Goal: Information Seeking & Learning: Find specific fact

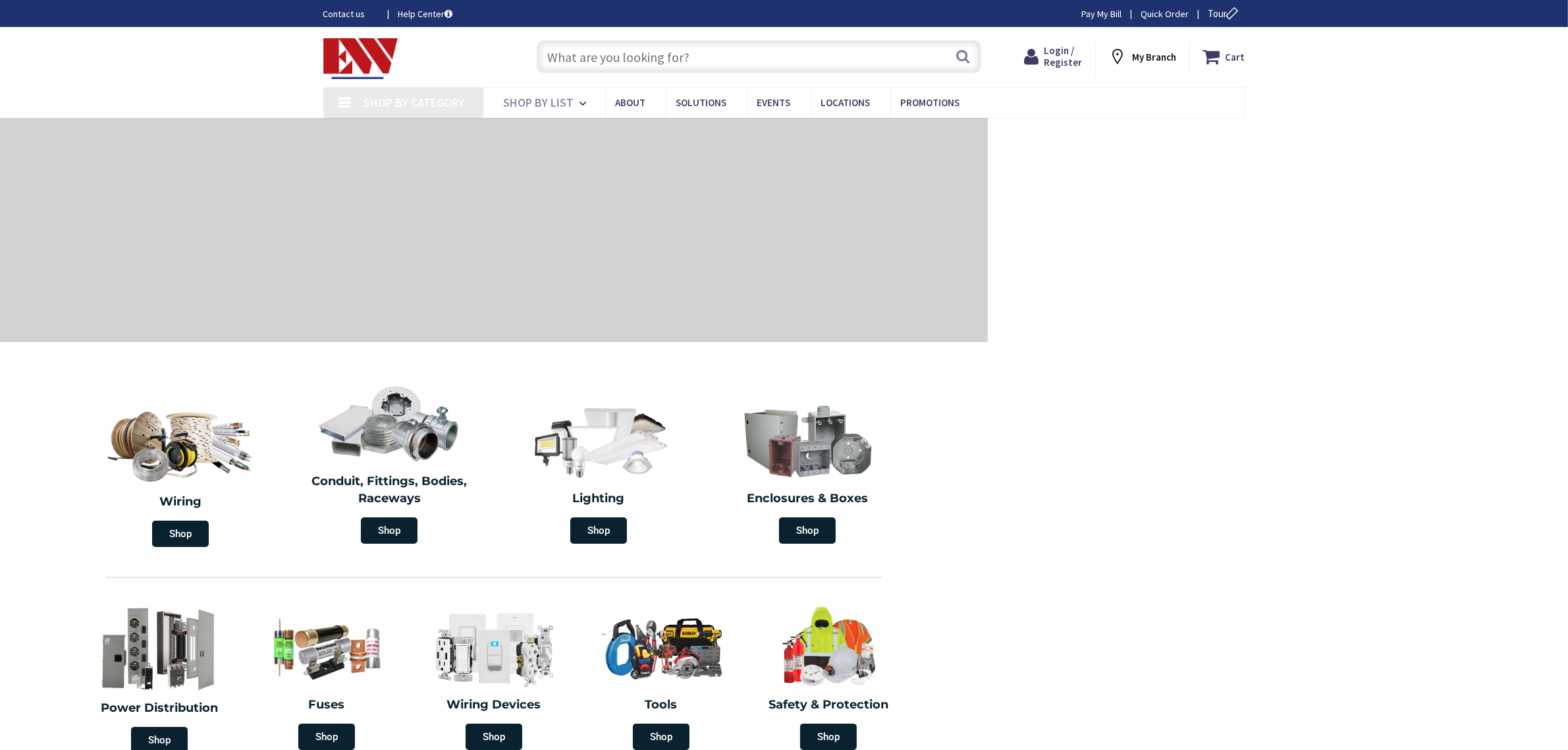
click at [598, 50] on input "text" at bounding box center [759, 57] width 444 height 33
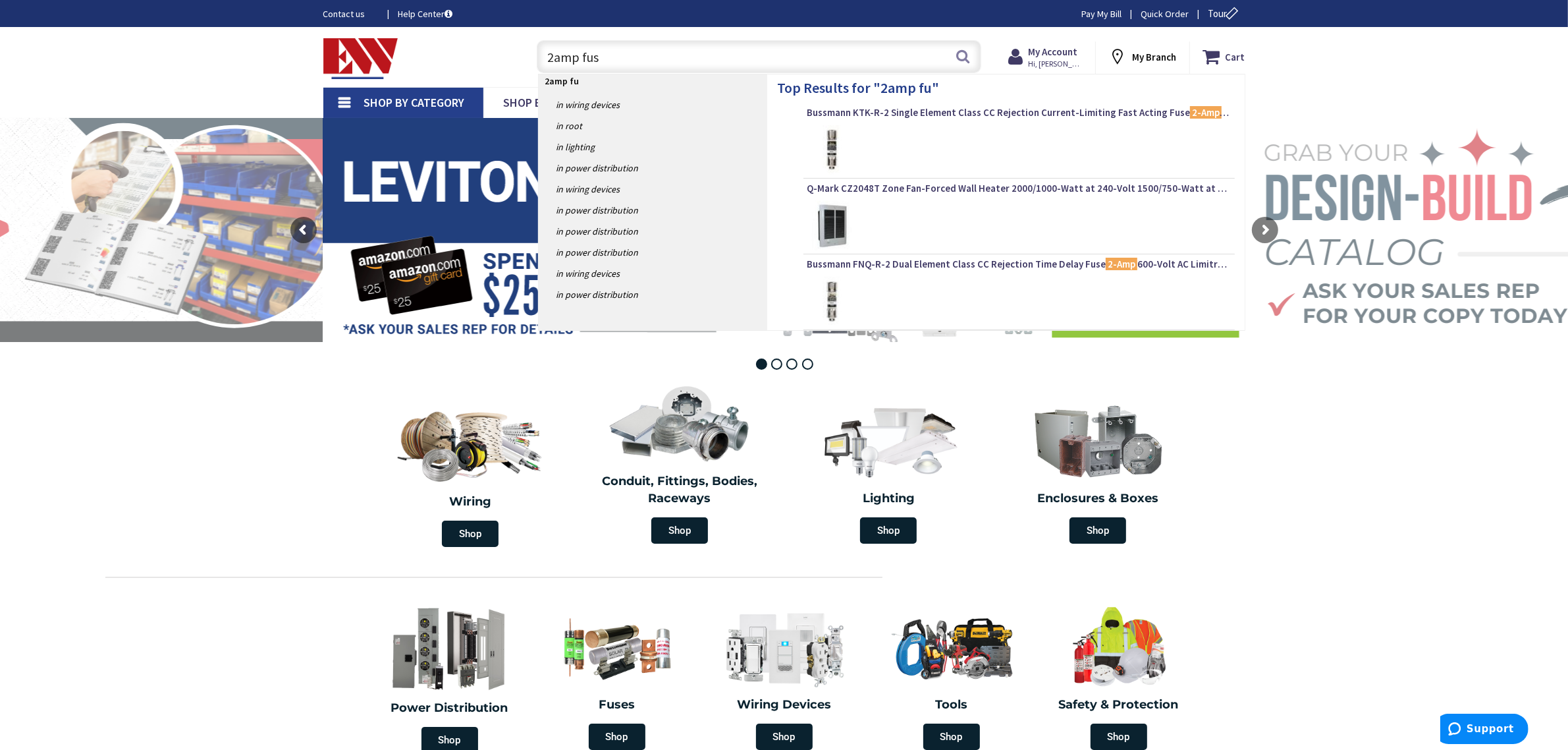
type input "2amp fuse"
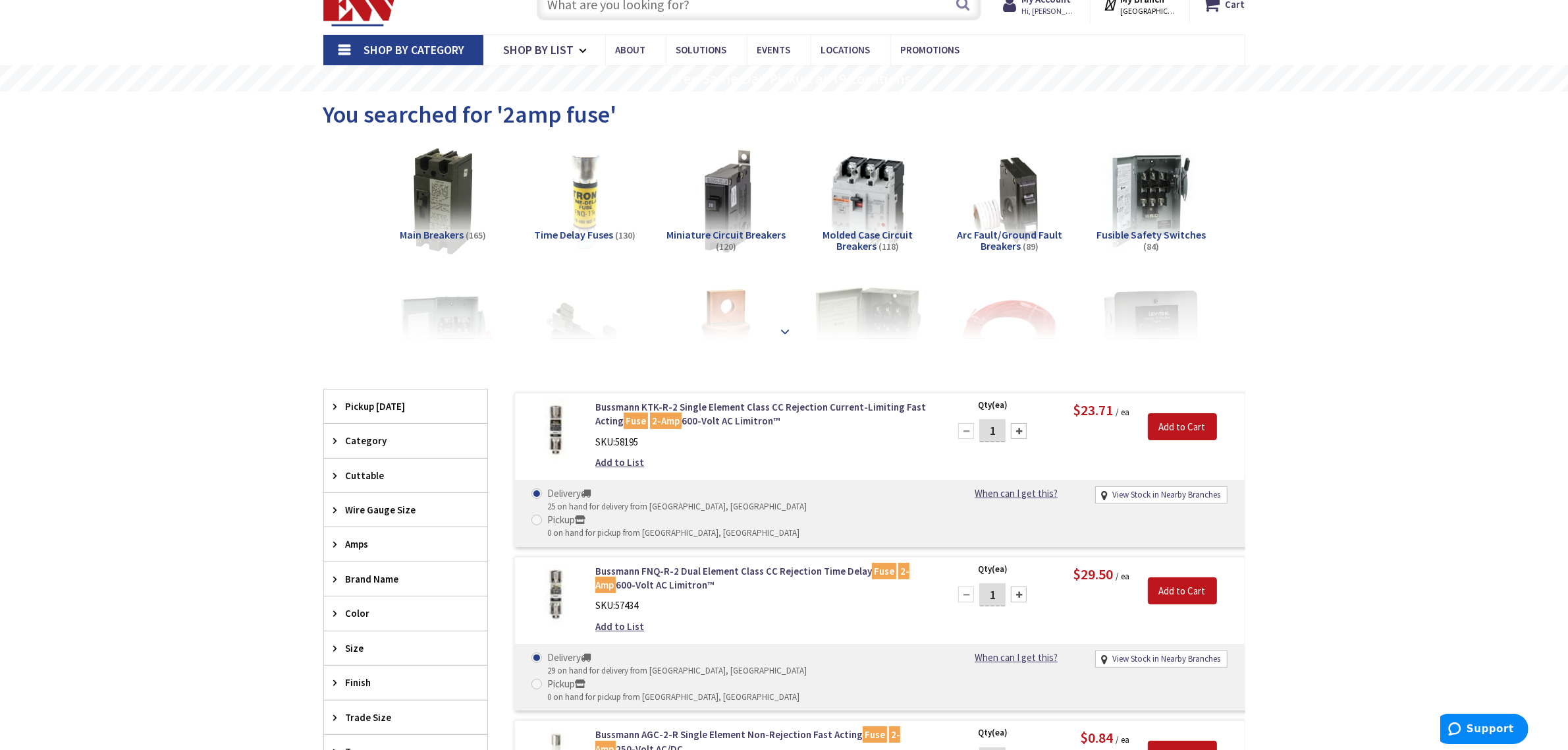
scroll to position [83, 0]
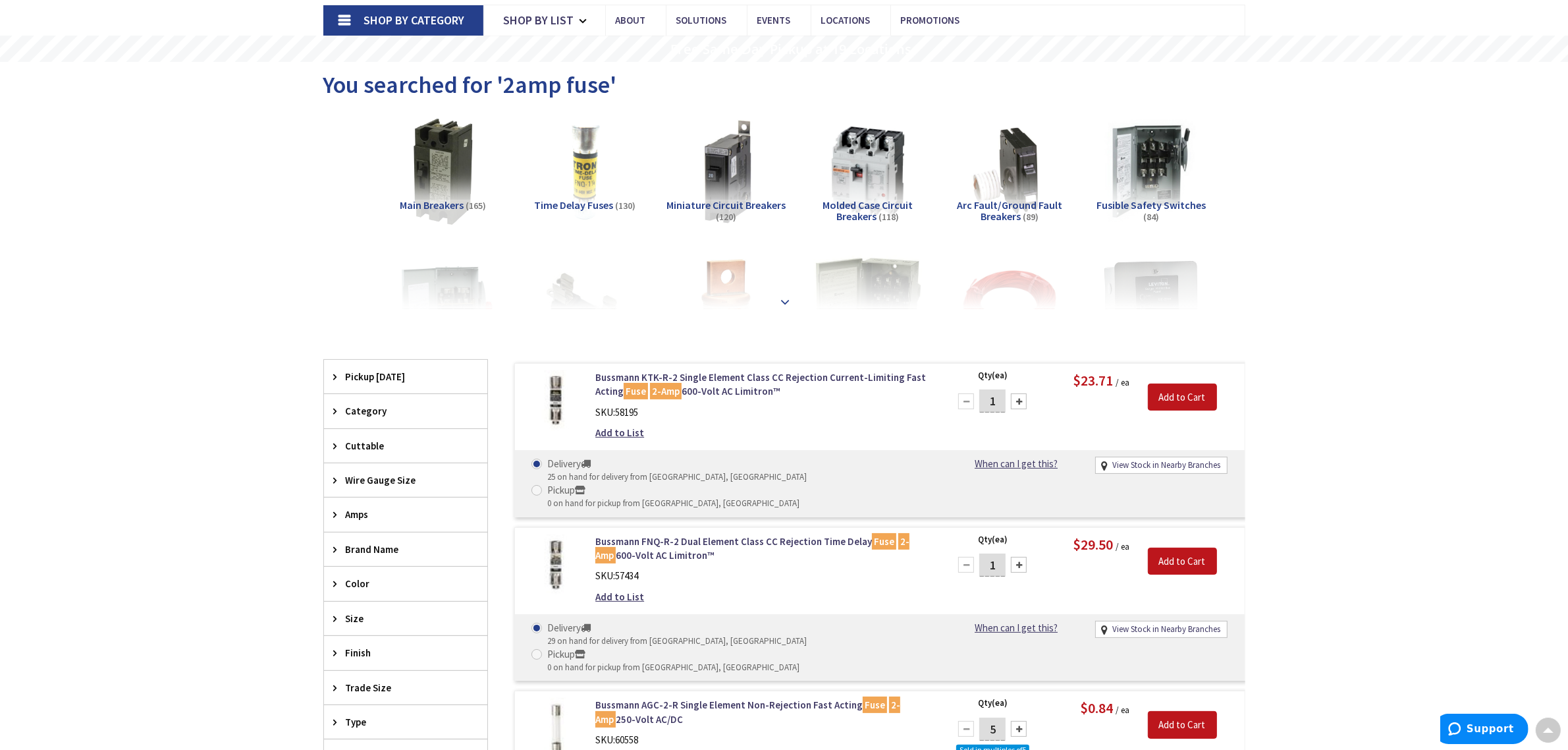
click at [787, 301] on strong at bounding box center [785, 302] width 16 height 15
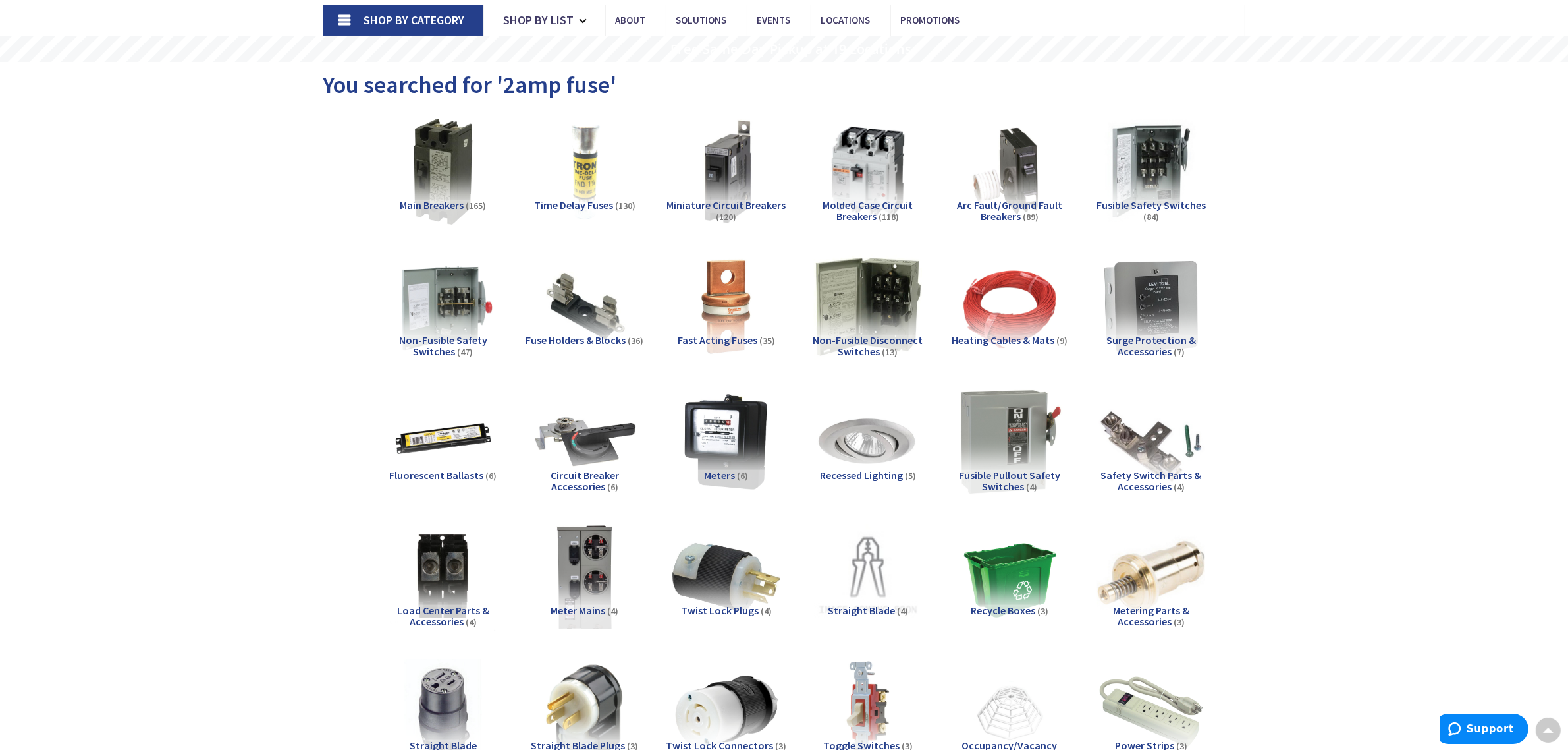
click at [582, 198] on span "Time Delay Fuses" at bounding box center [574, 204] width 79 height 13
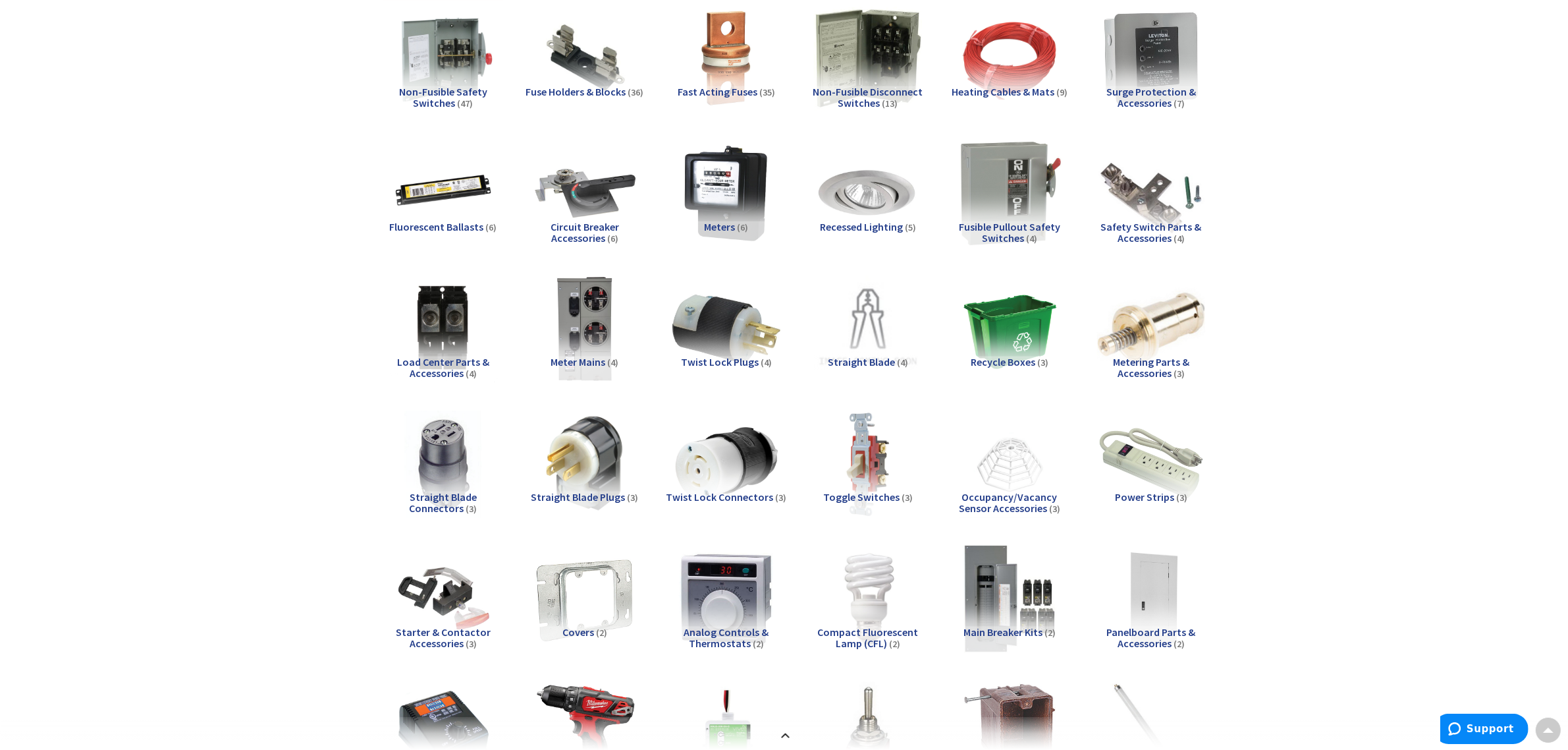
scroll to position [0, 0]
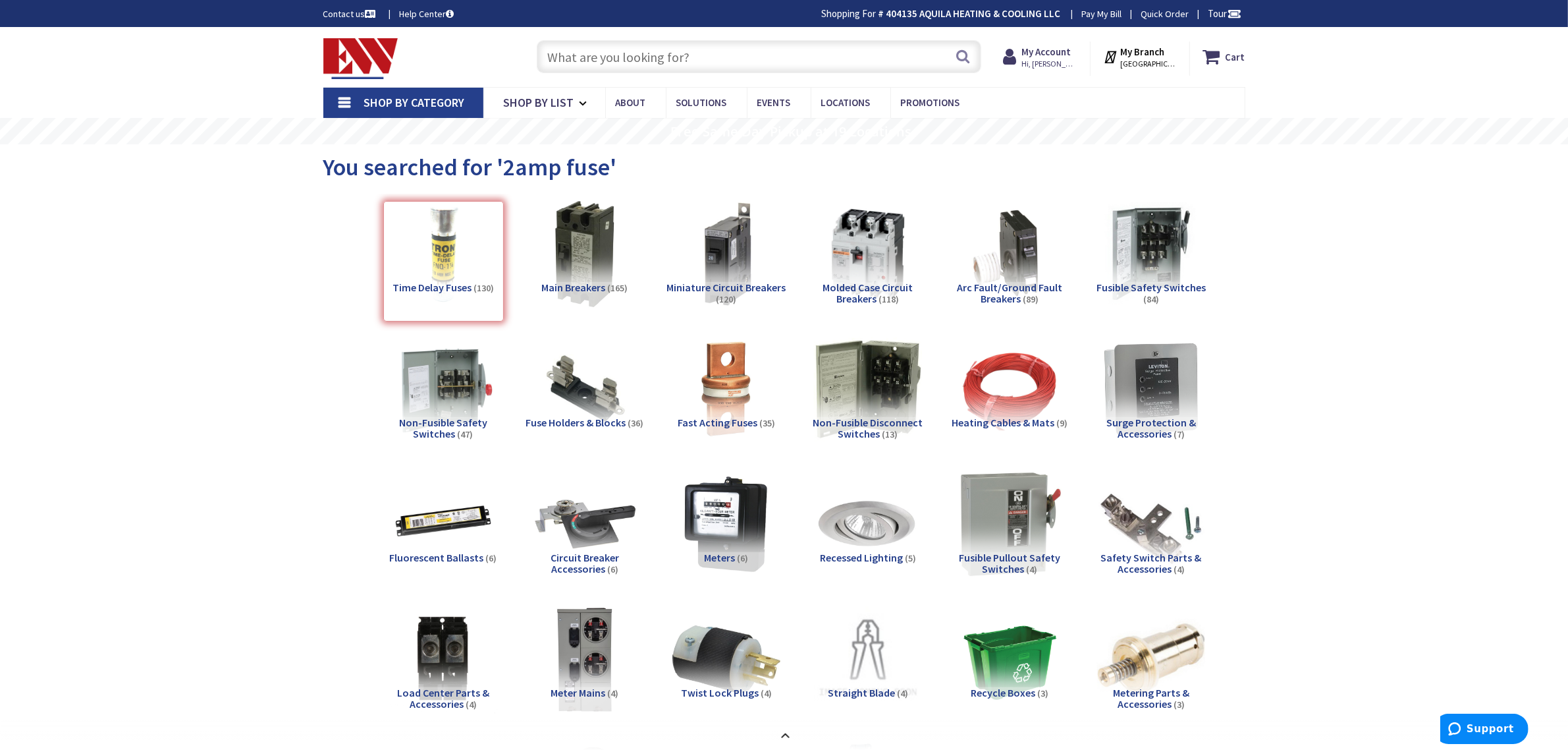
click at [461, 284] on div "Time Delay Fuses (130)" at bounding box center [444, 261] width 121 height 121
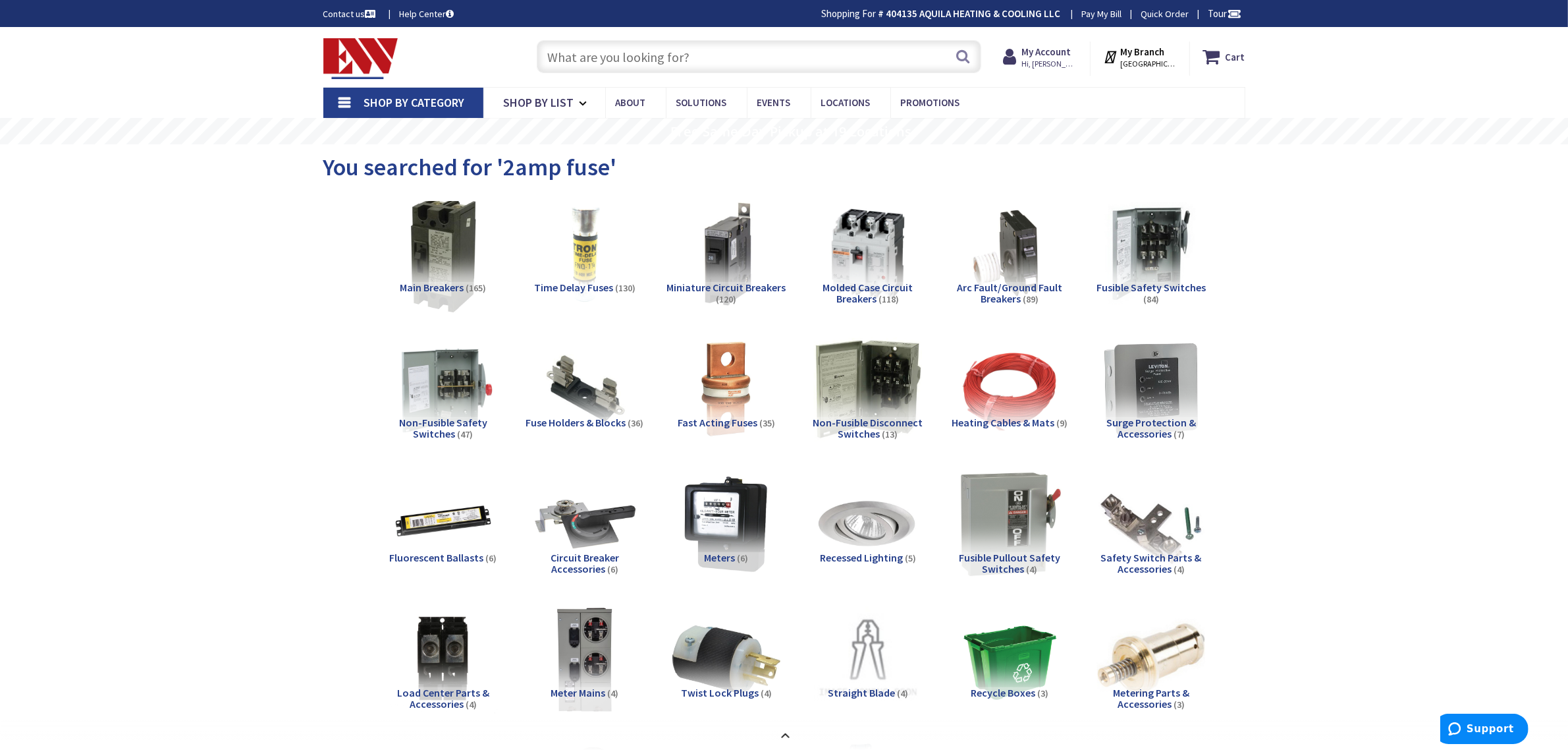
click at [461, 270] on img at bounding box center [443, 254] width 119 height 119
click at [689, 60] on input "text" at bounding box center [759, 57] width 444 height 33
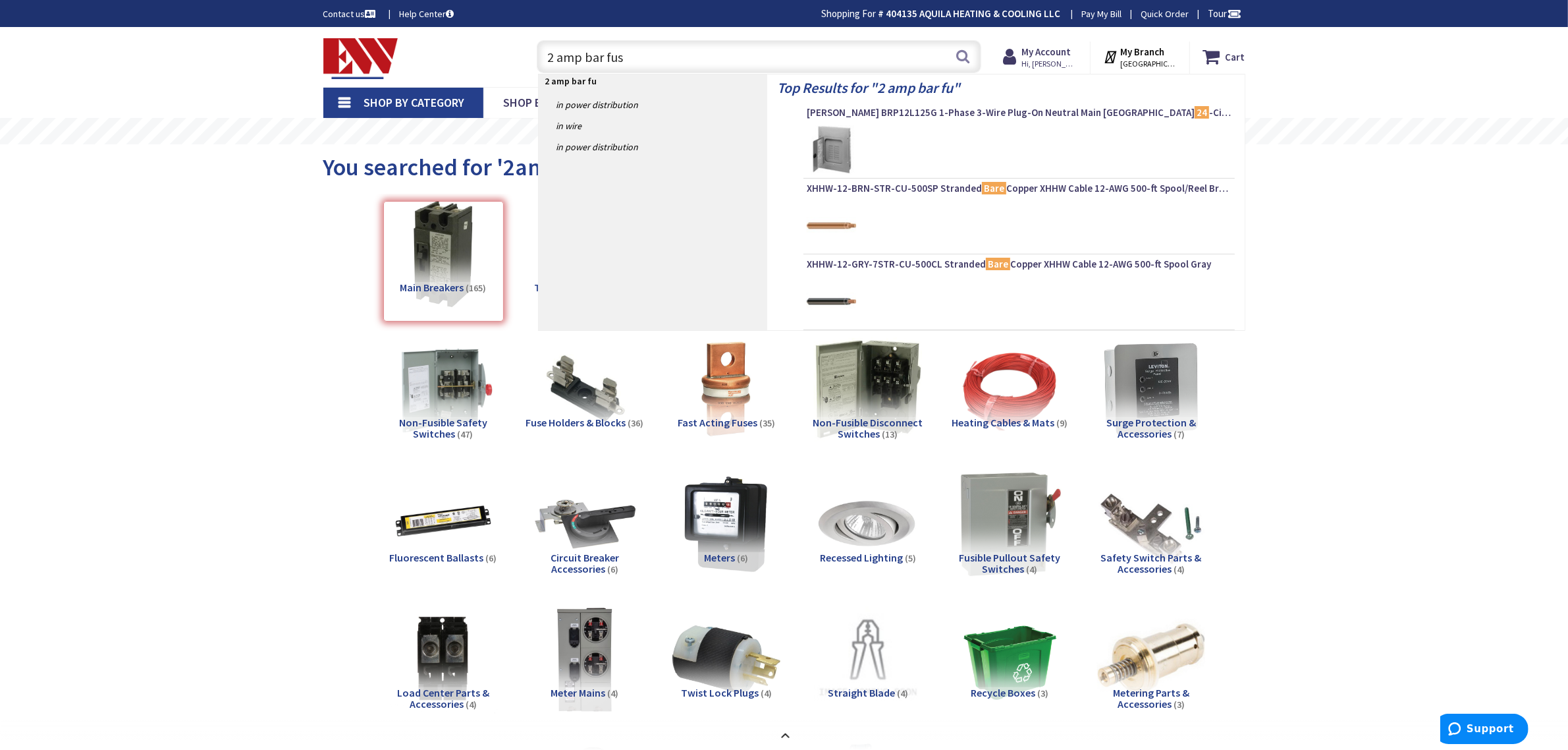
type input "2 amp bar fuse"
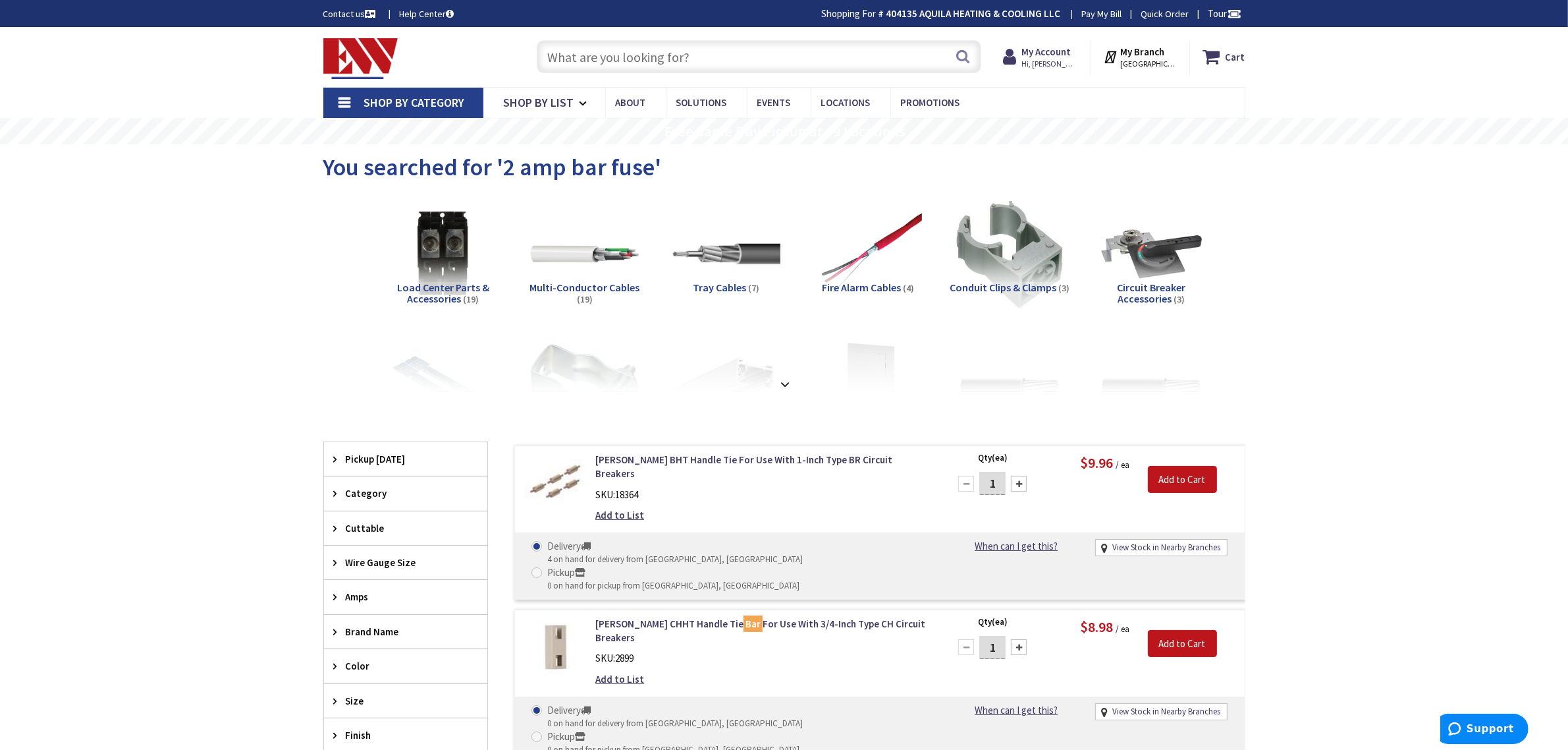
click at [621, 60] on input "text" at bounding box center [759, 57] width 444 height 33
paste input "A01412-001"
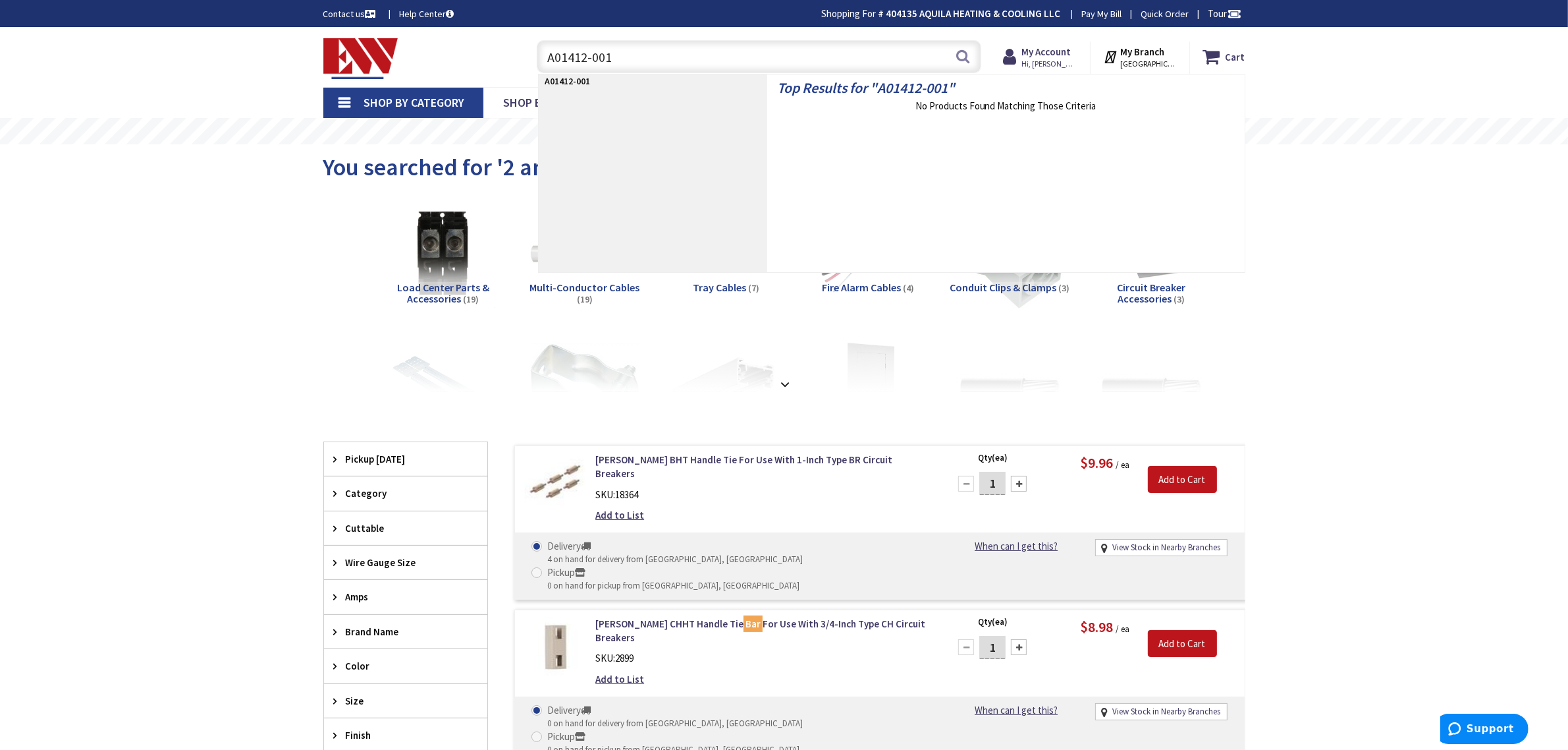
drag, startPoint x: 619, startPoint y: 57, endPoint x: 476, endPoint y: 58, distance: 143.0
click at [476, 58] on div "Toggle Nav A01412-001 A01412-001 Search Cart My Cart Close" at bounding box center [784, 57] width 942 height 44
type input "slow blow fuse"
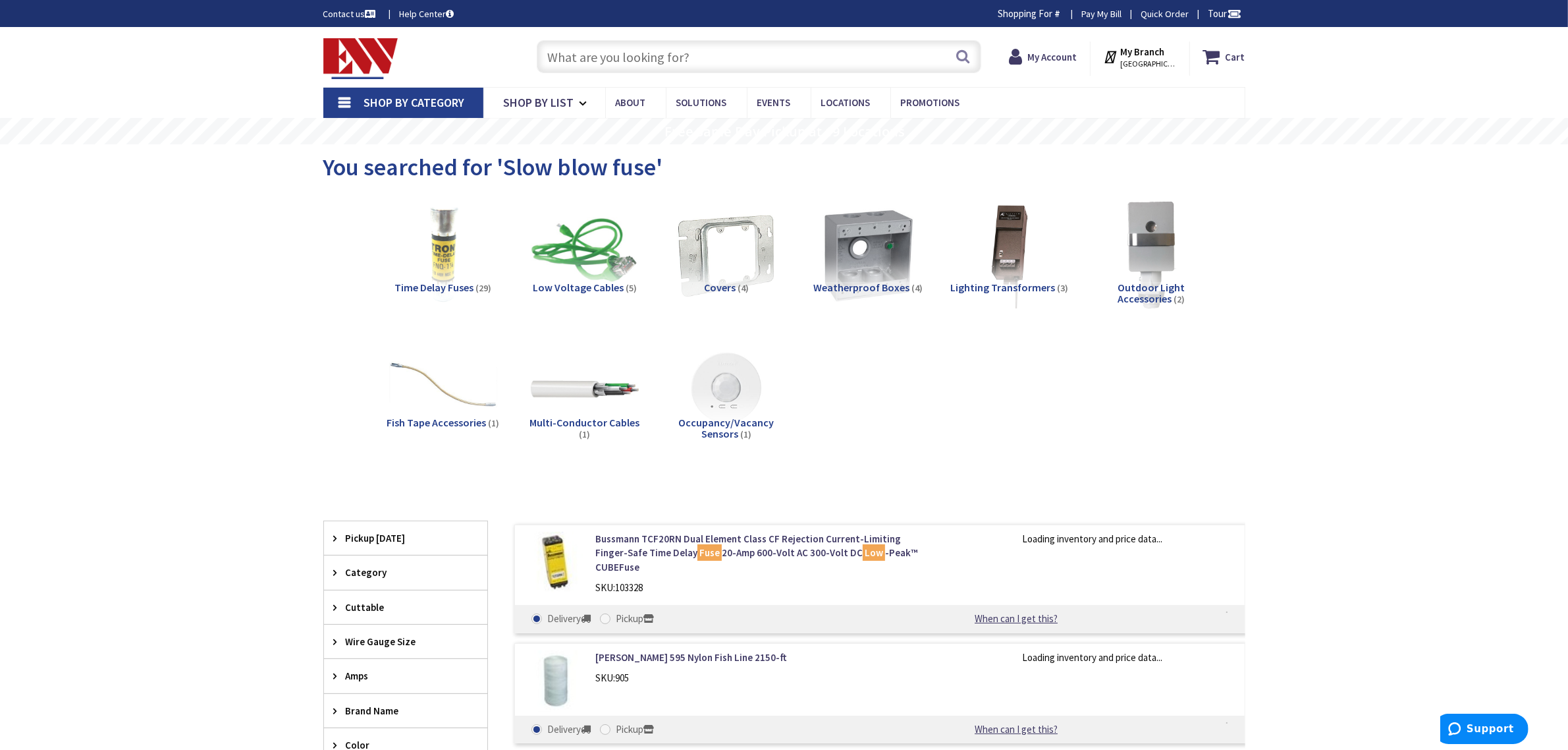
click at [449, 289] on span "Time Delay Fuses" at bounding box center [434, 287] width 79 height 13
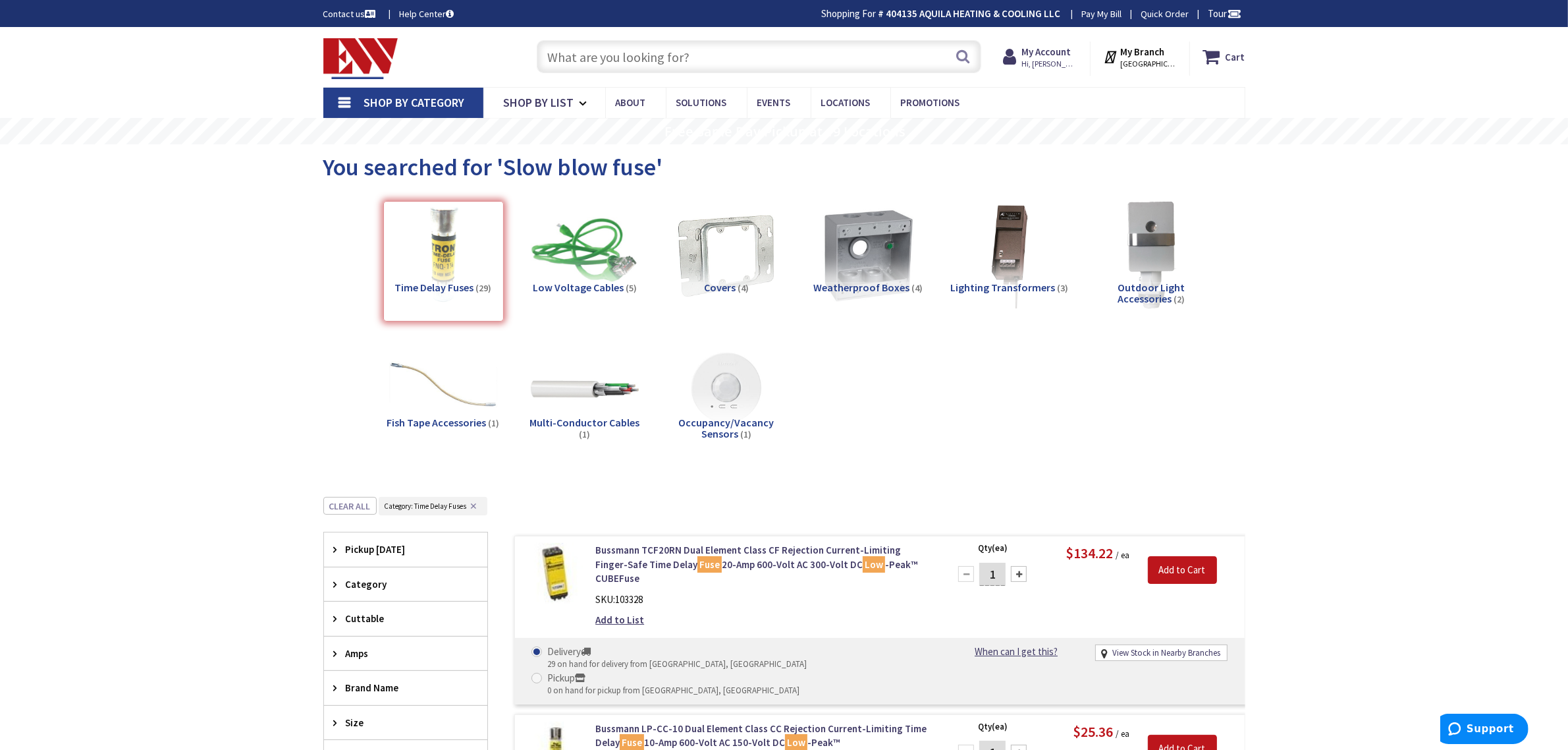
click at [689, 58] on input "text" at bounding box center [759, 57] width 444 height 33
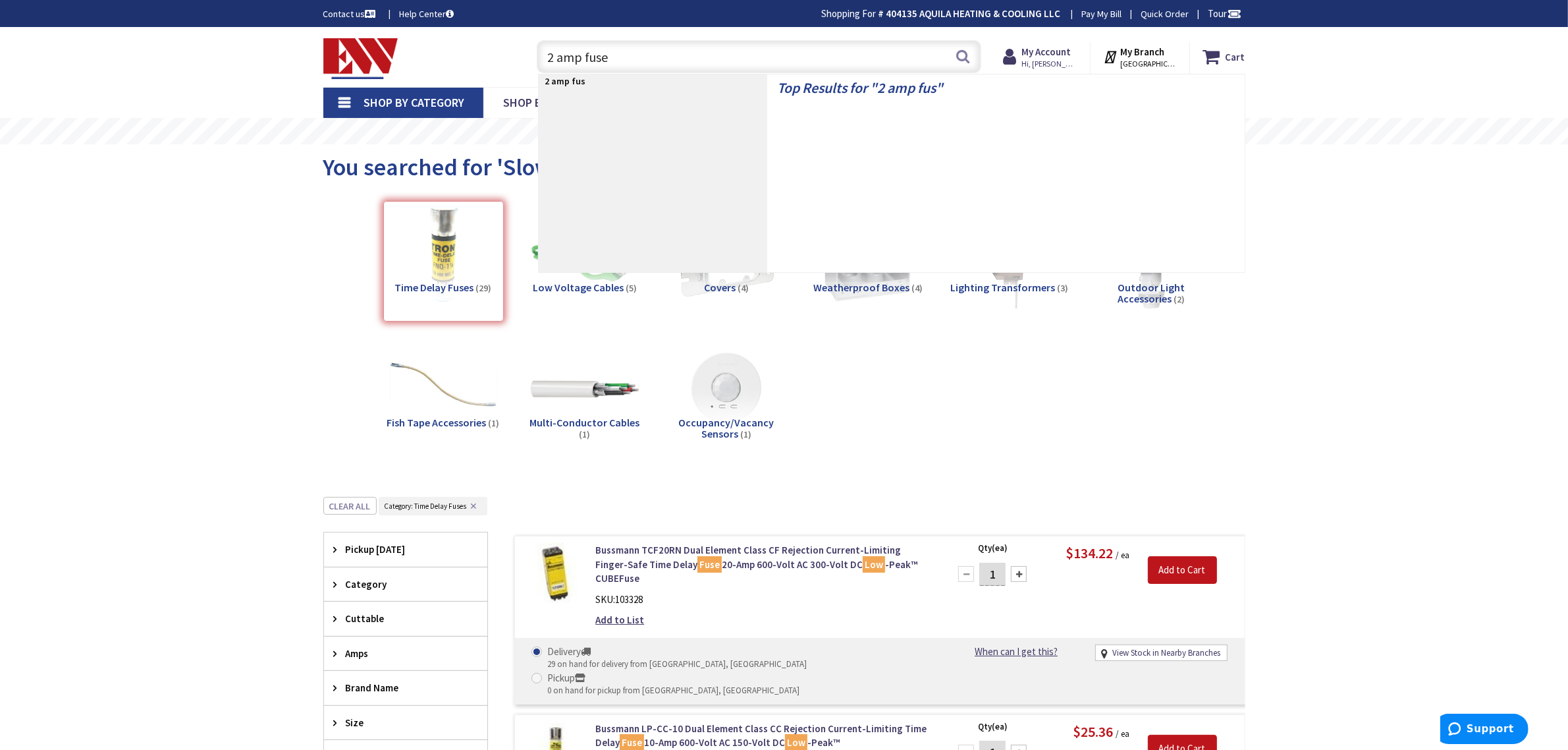
type input "2 amp fuses"
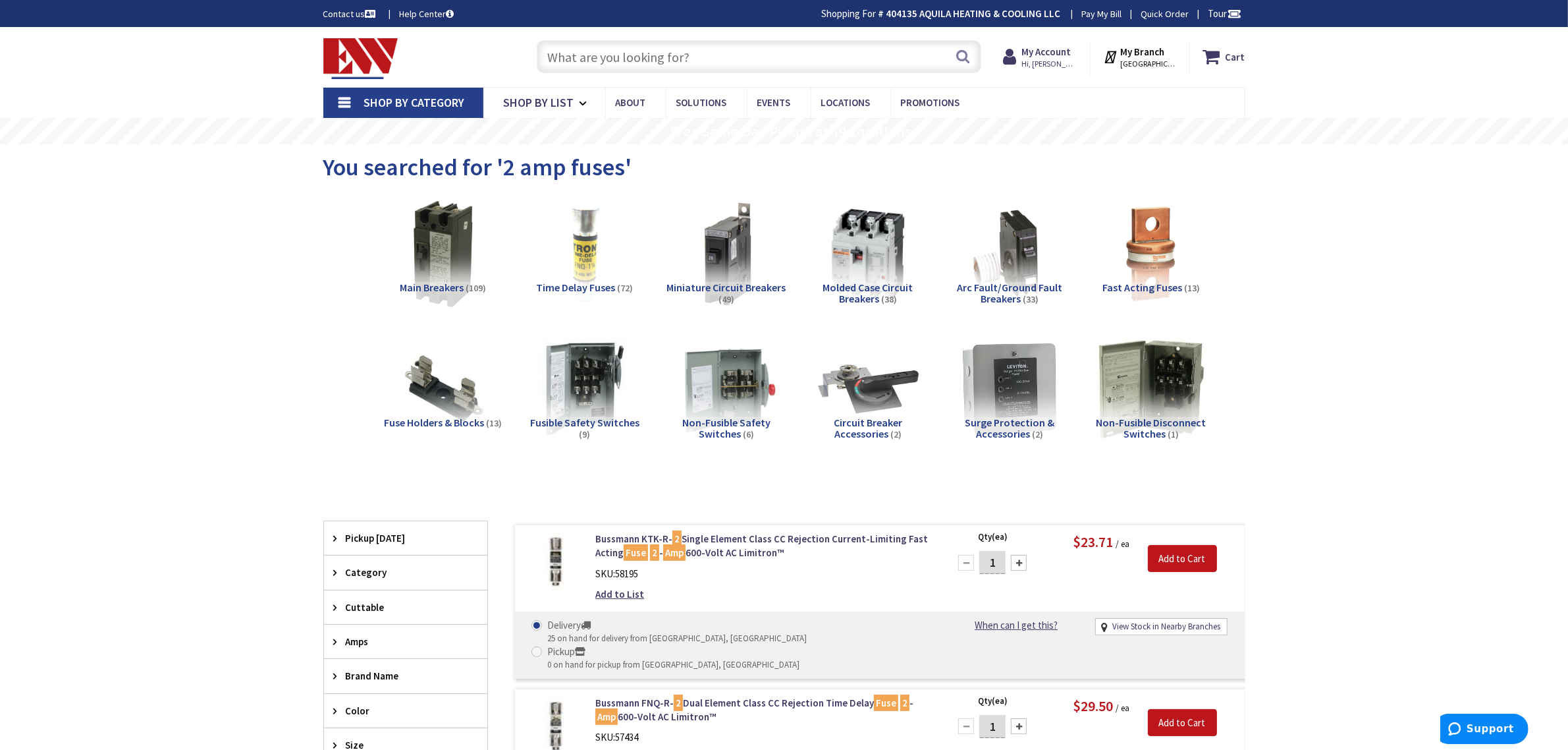
click at [1157, 290] on span "Fast Acting Fuses" at bounding box center [1142, 287] width 80 height 13
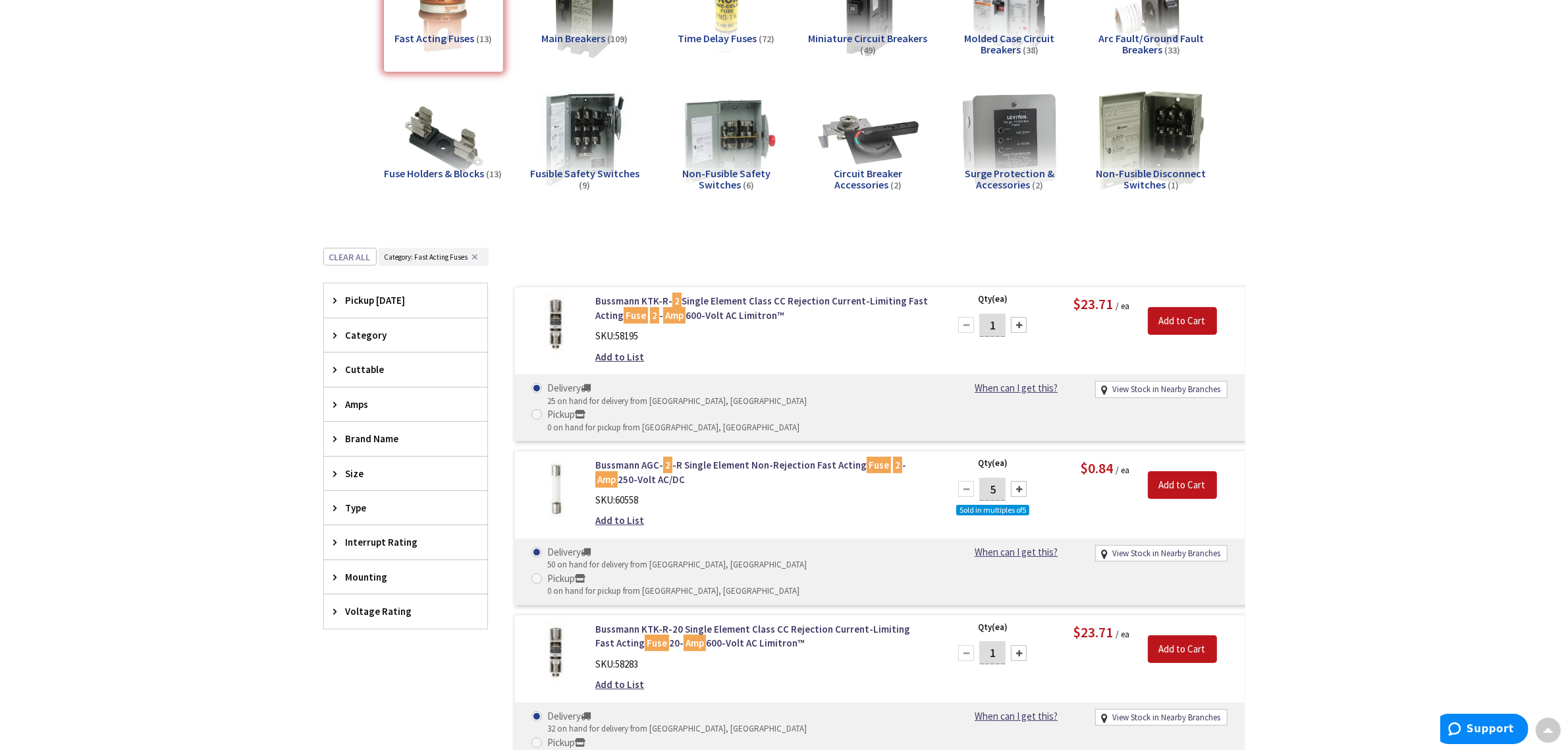
scroll to position [167, 0]
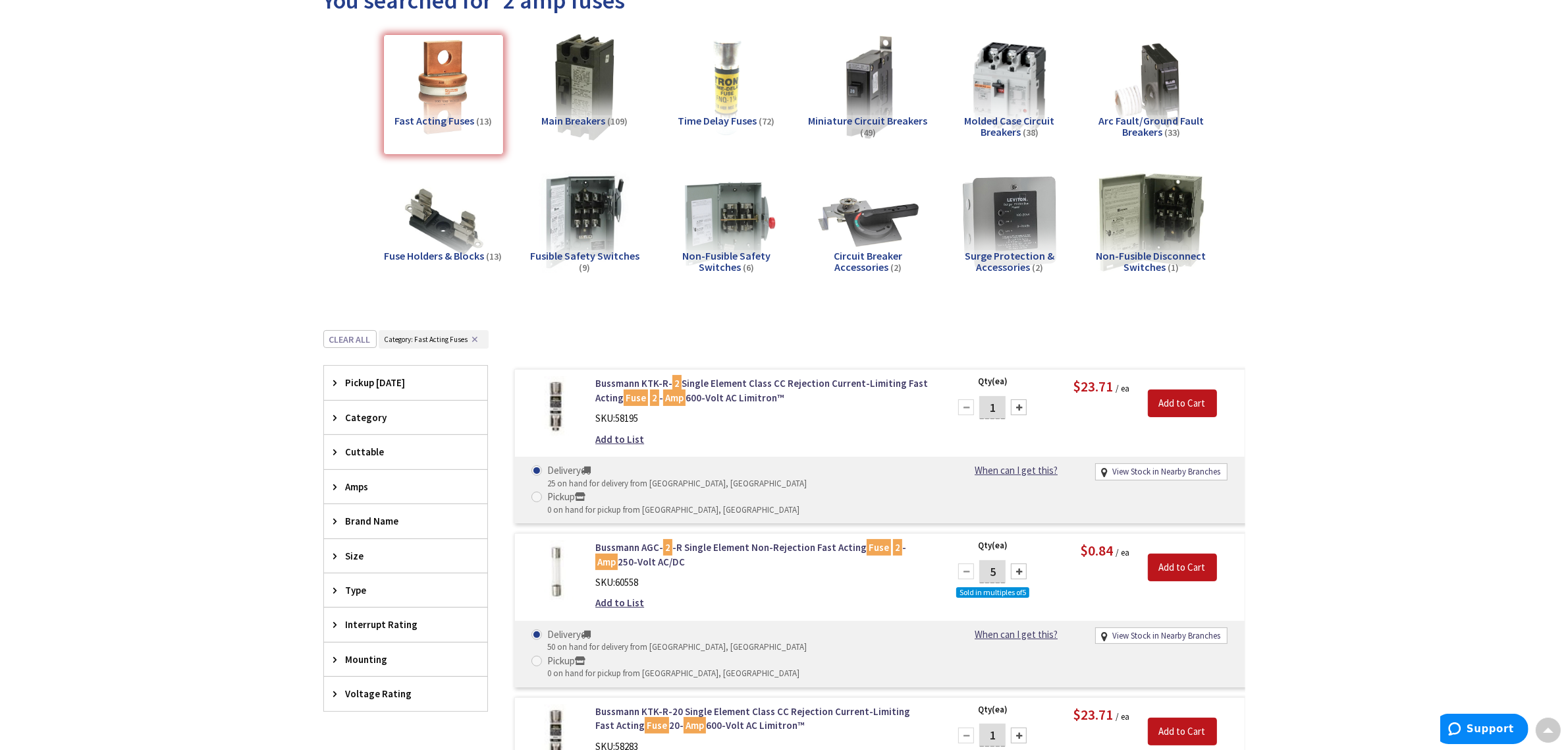
click at [610, 117] on span "(109)" at bounding box center [618, 121] width 20 height 12
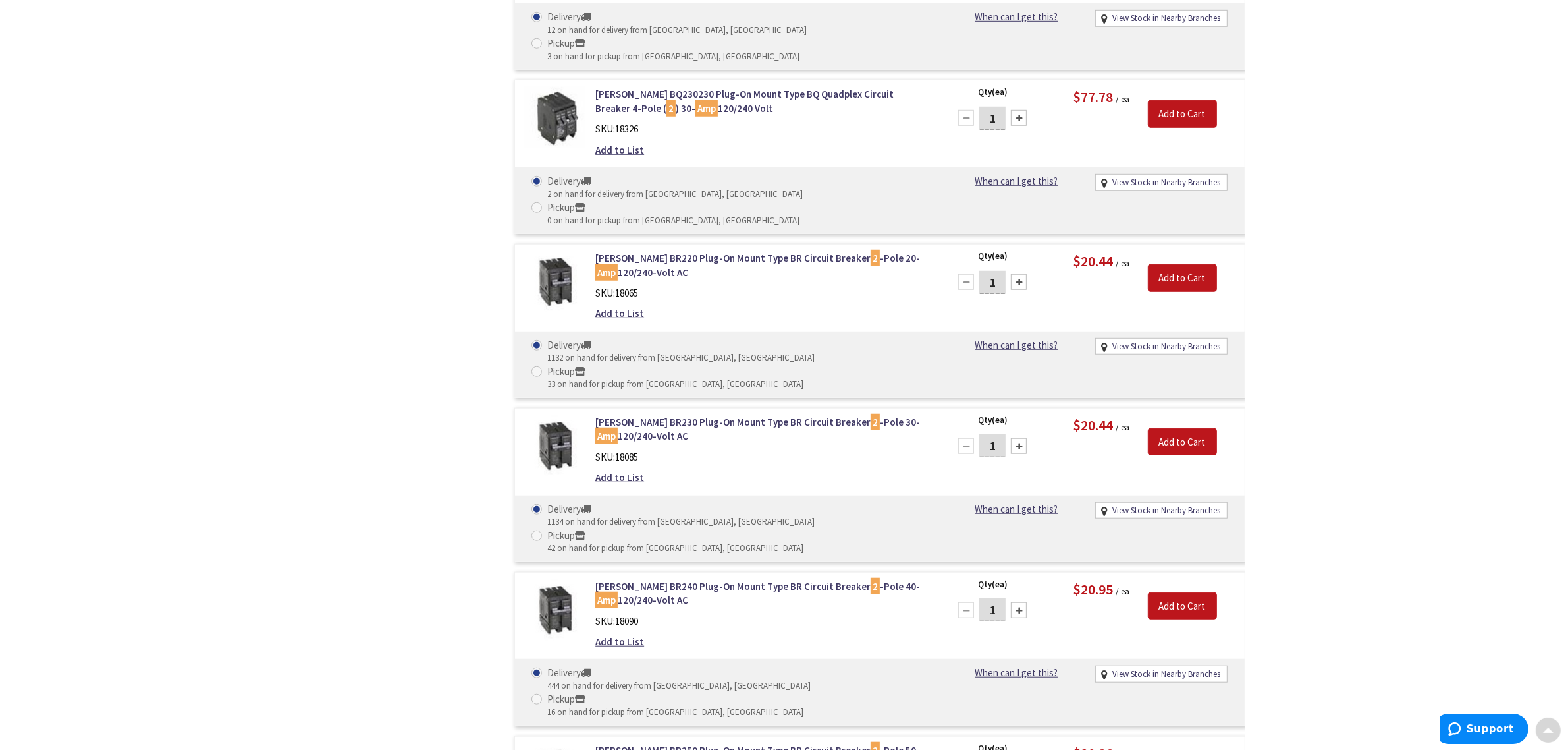
scroll to position [0, 0]
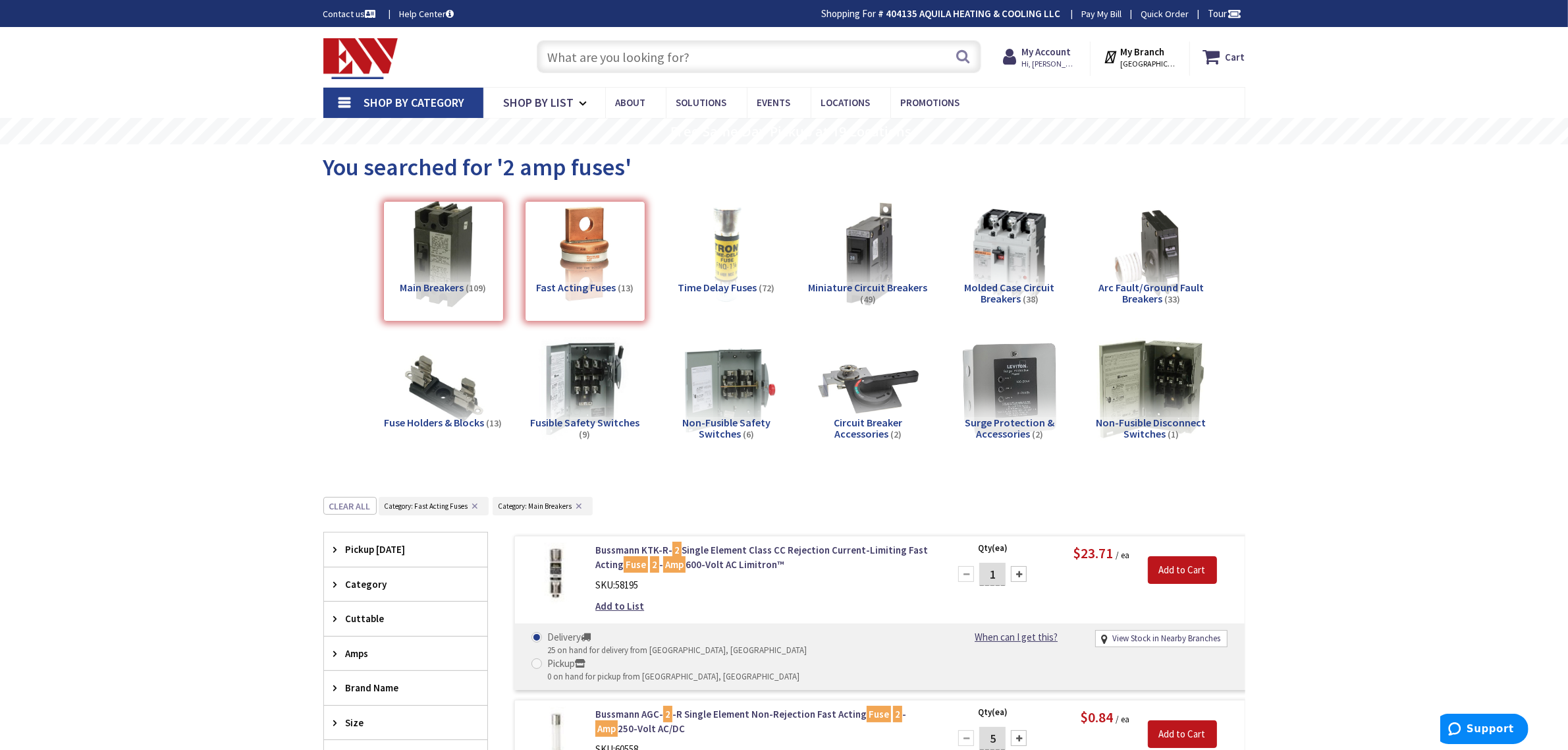
click at [645, 50] on input "text" at bounding box center [759, 57] width 444 height 33
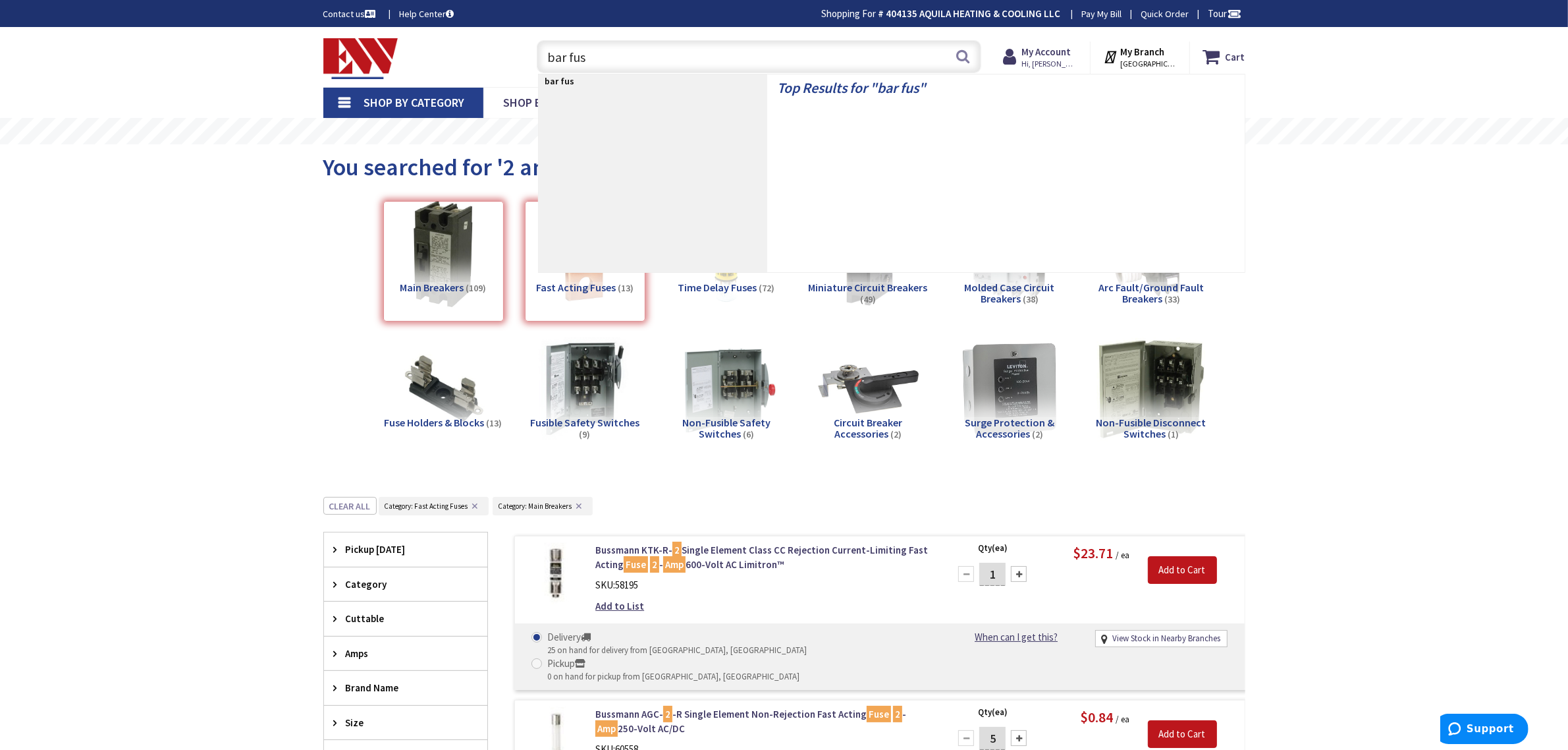
type input "bar fuse"
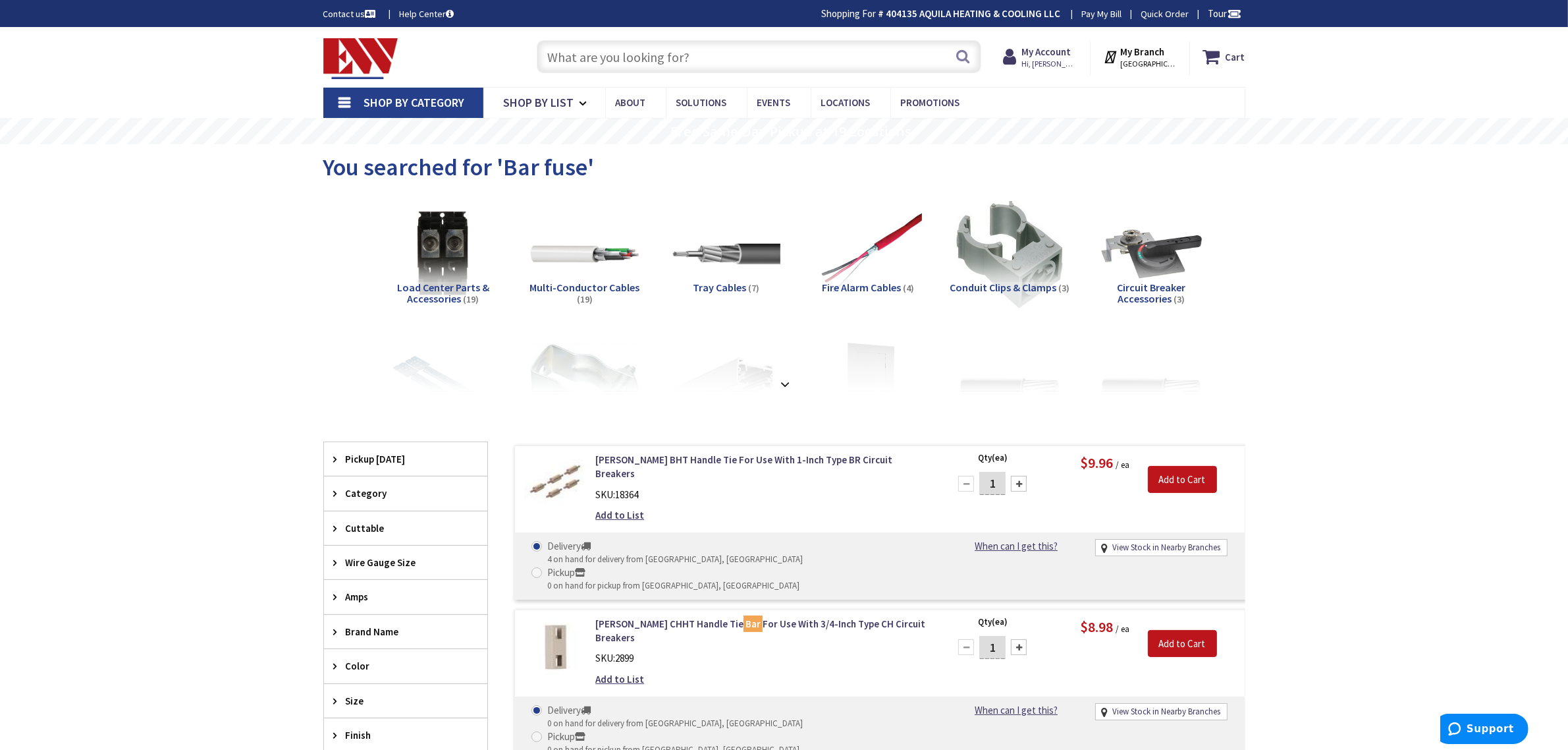
click at [612, 53] on input "text" at bounding box center [759, 57] width 444 height 33
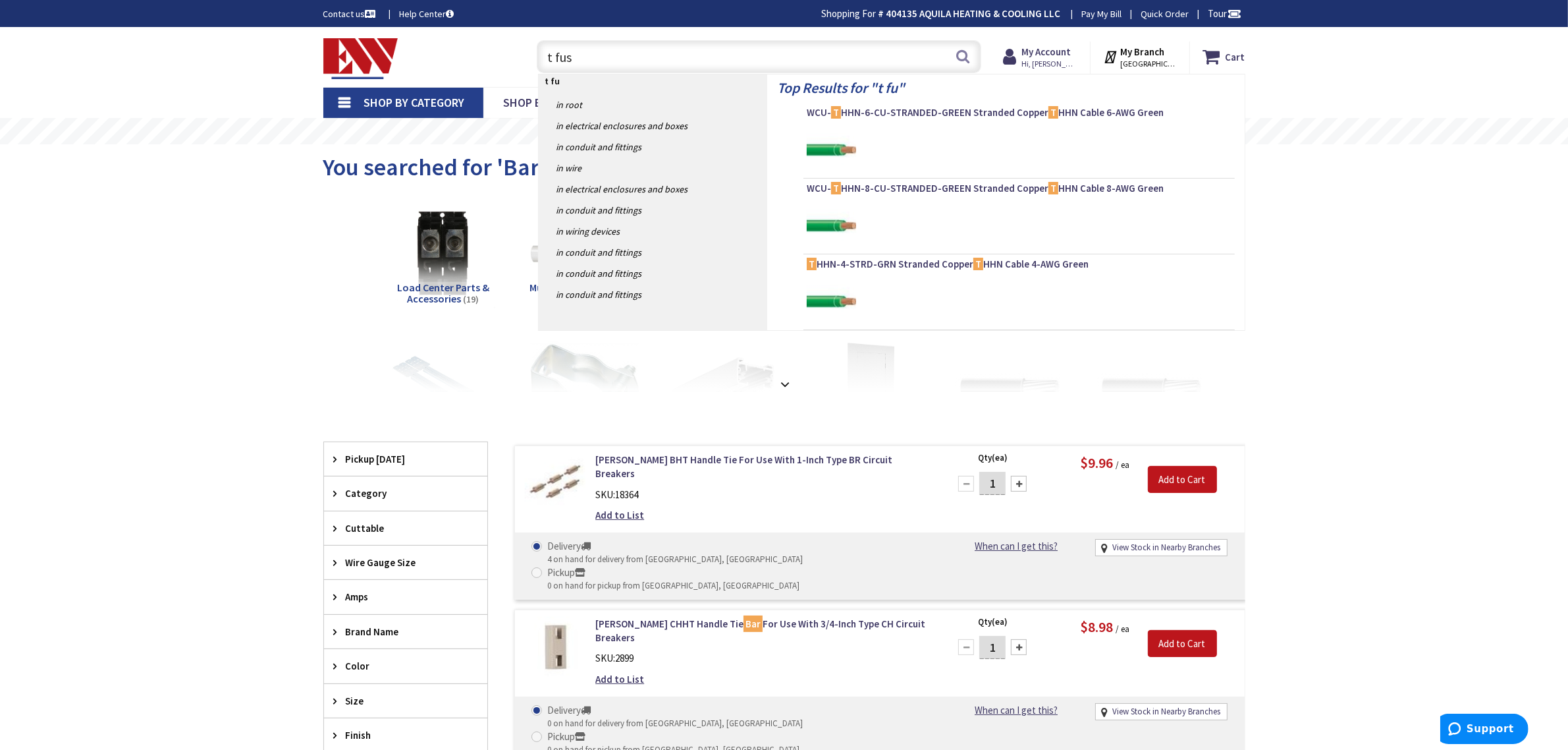
type input "t fuse"
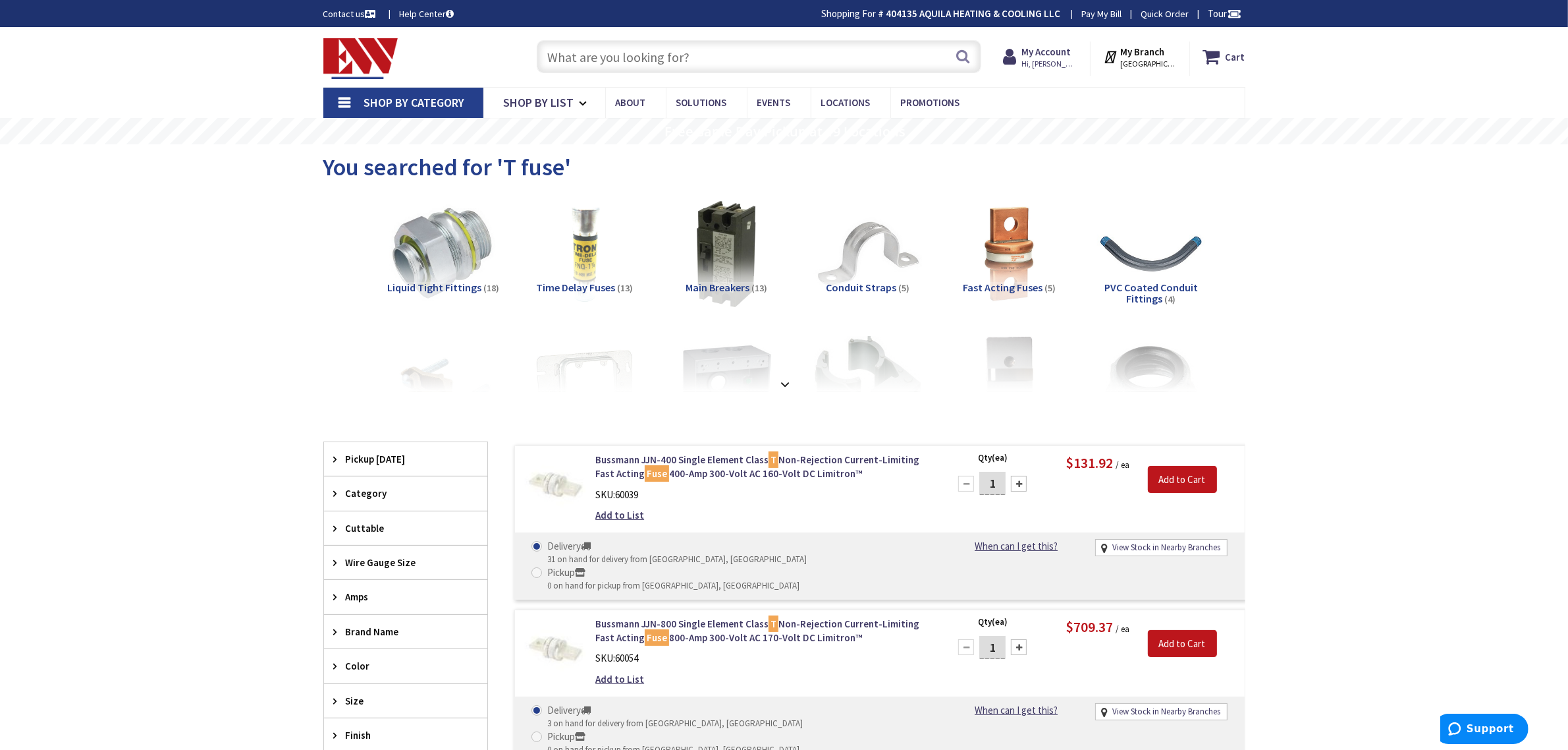
click at [600, 54] on input "text" at bounding box center [759, 57] width 444 height 33
click at [787, 385] on strong at bounding box center [785, 379] width 16 height 15
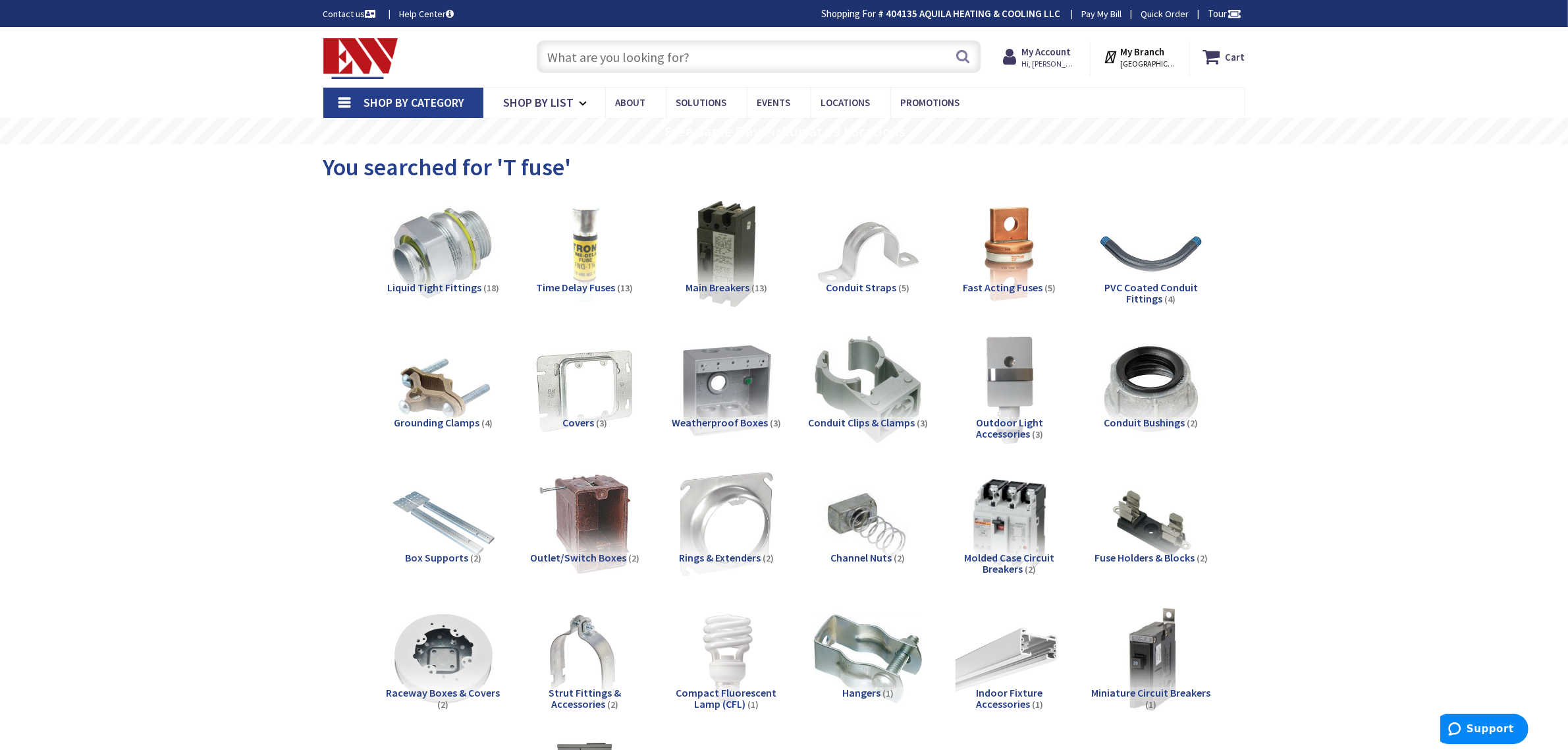
click at [624, 58] on input "text" at bounding box center [759, 57] width 444 height 33
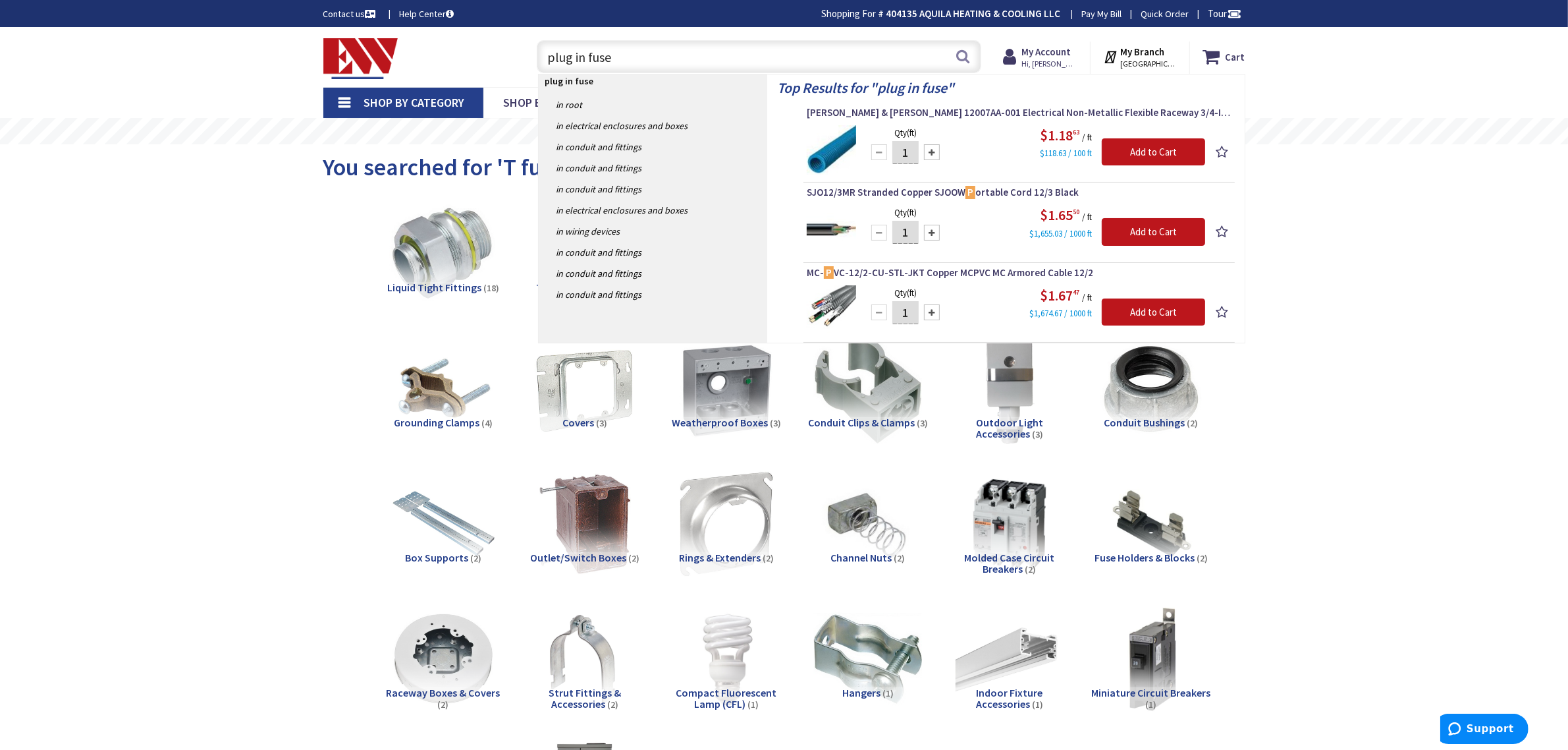
type input "plug in fuses"
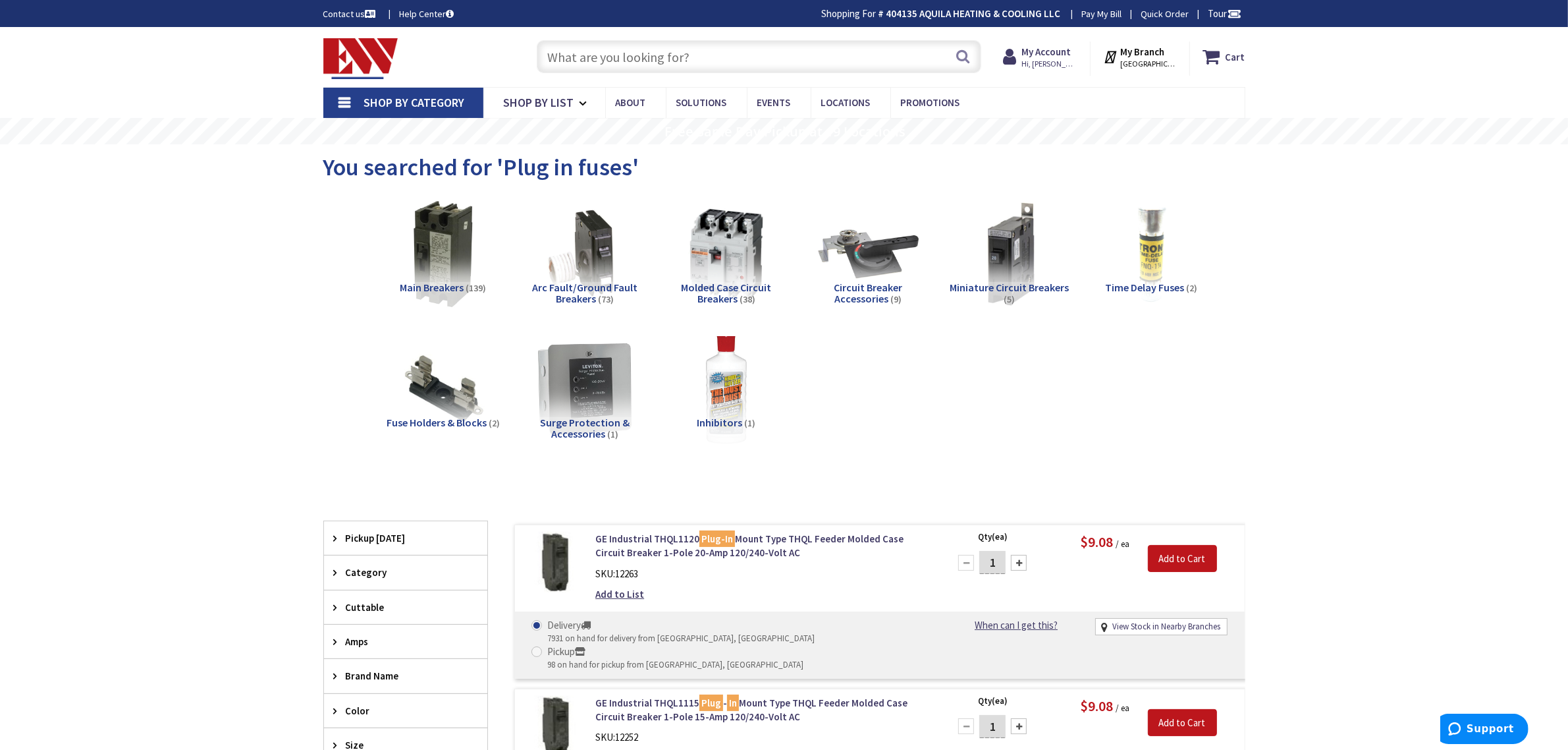
click at [666, 61] on input "text" at bounding box center [759, 57] width 444 height 33
paste input "ACB2 Boards"
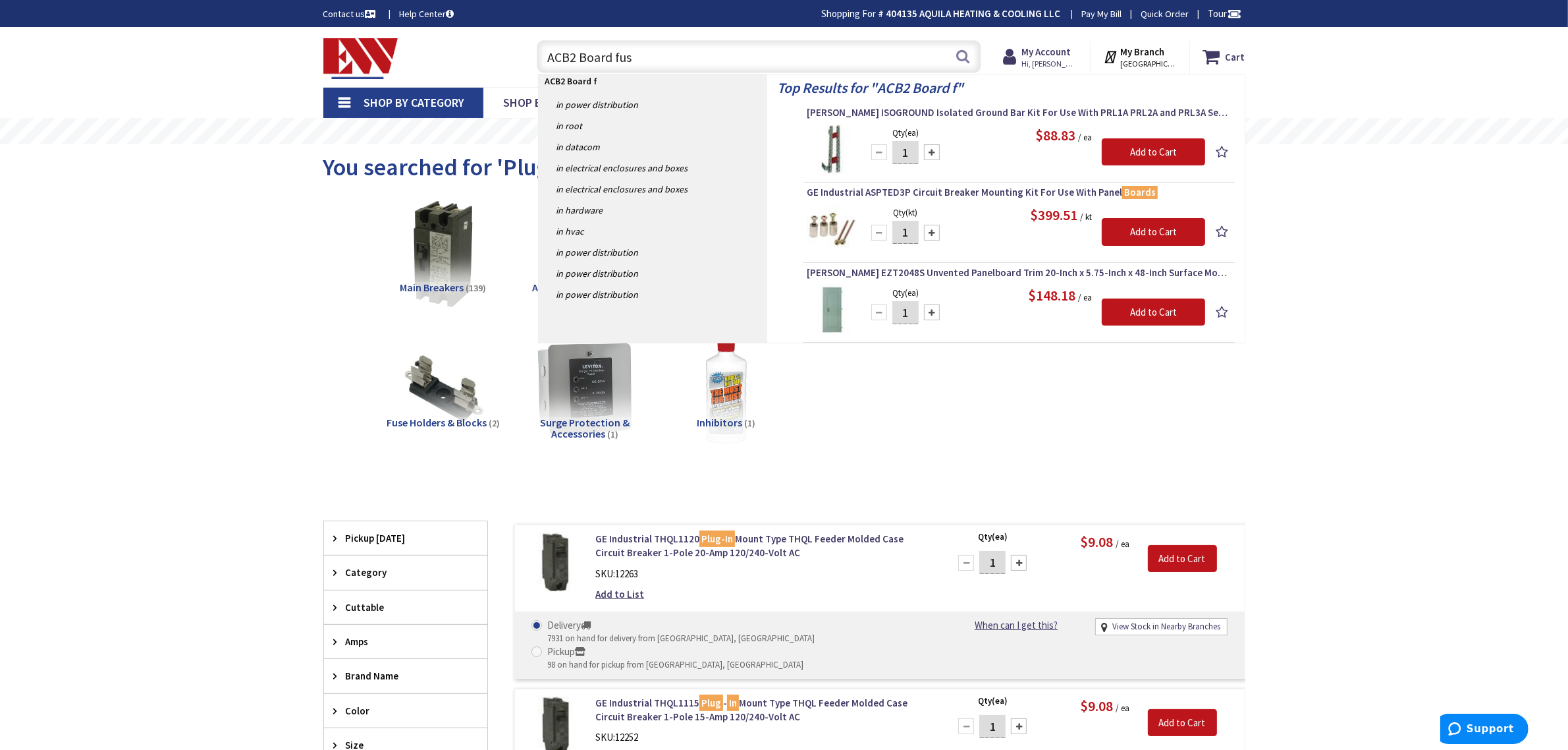
type input "ACB2 Board fuse"
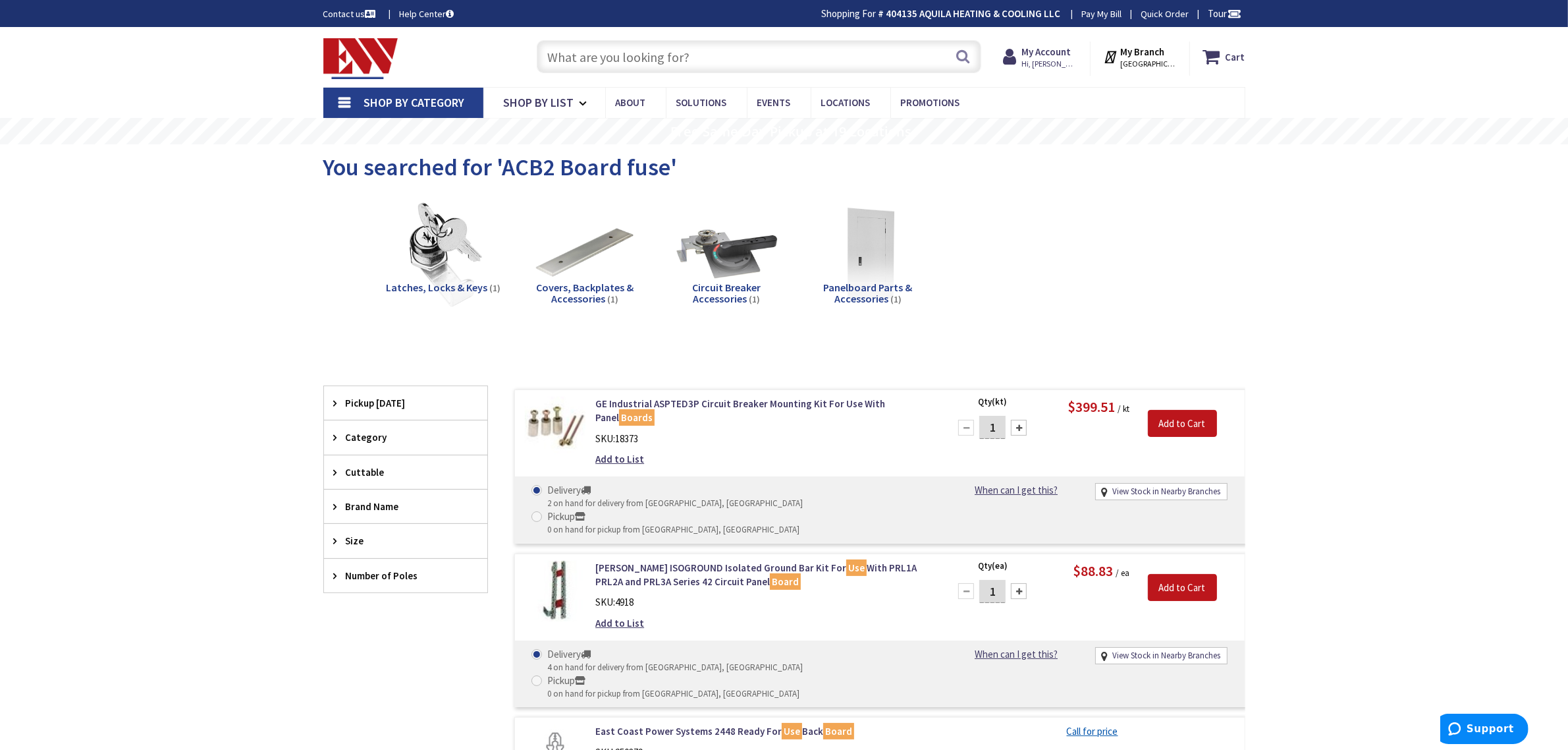
click at [598, 64] on input "text" at bounding box center [759, 57] width 444 height 33
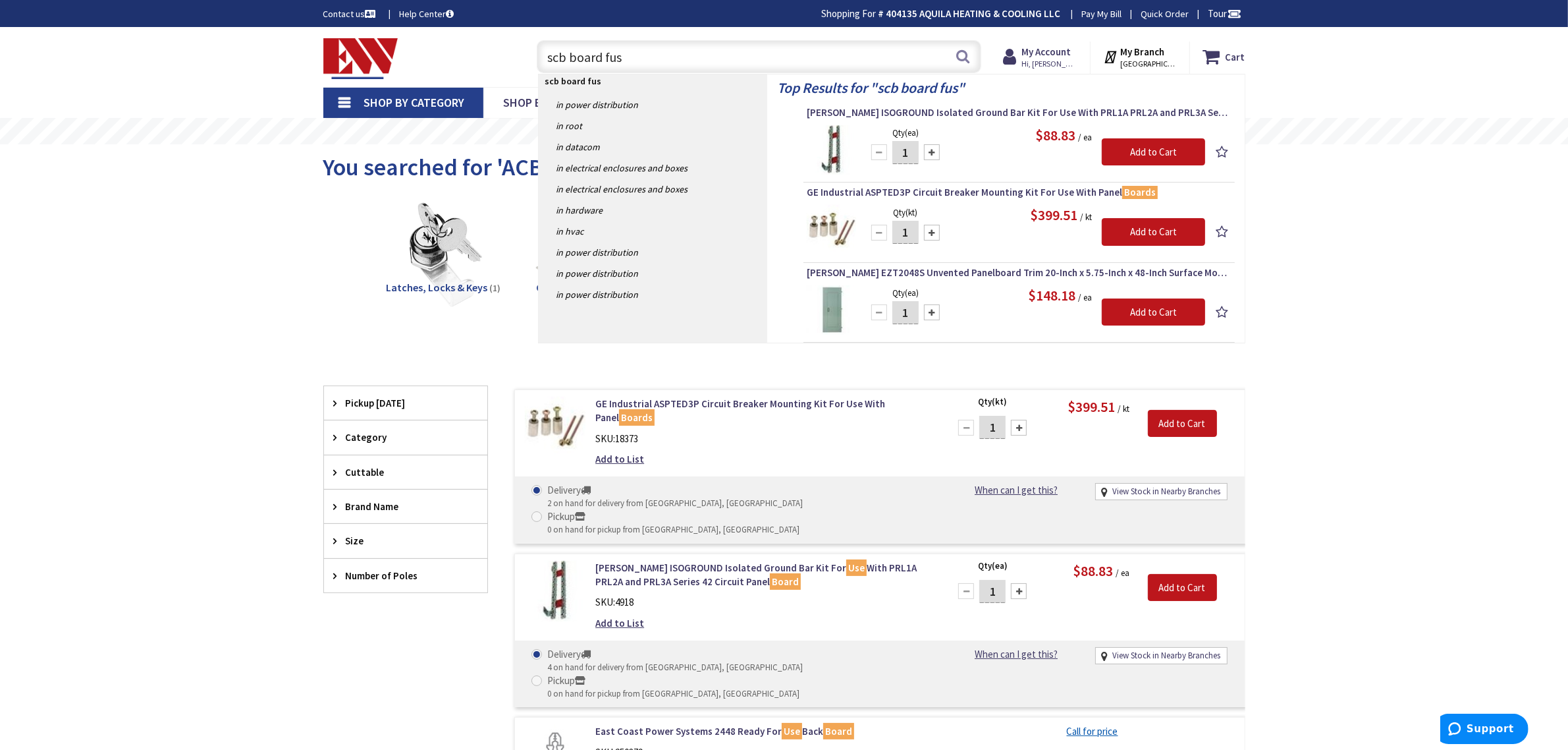
type input "scb board fuse"
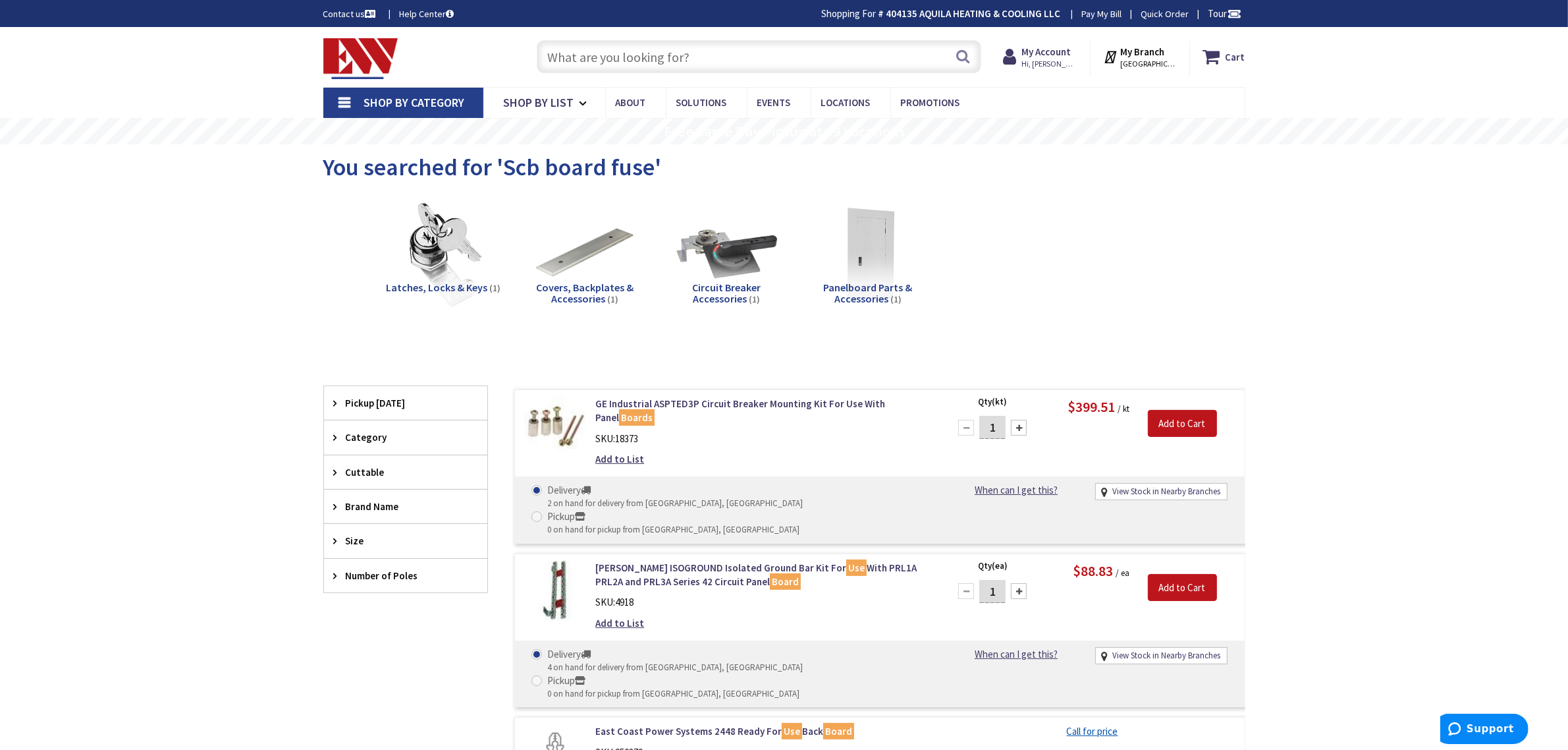
click at [627, 54] on input "text" at bounding box center [759, 57] width 444 height 33
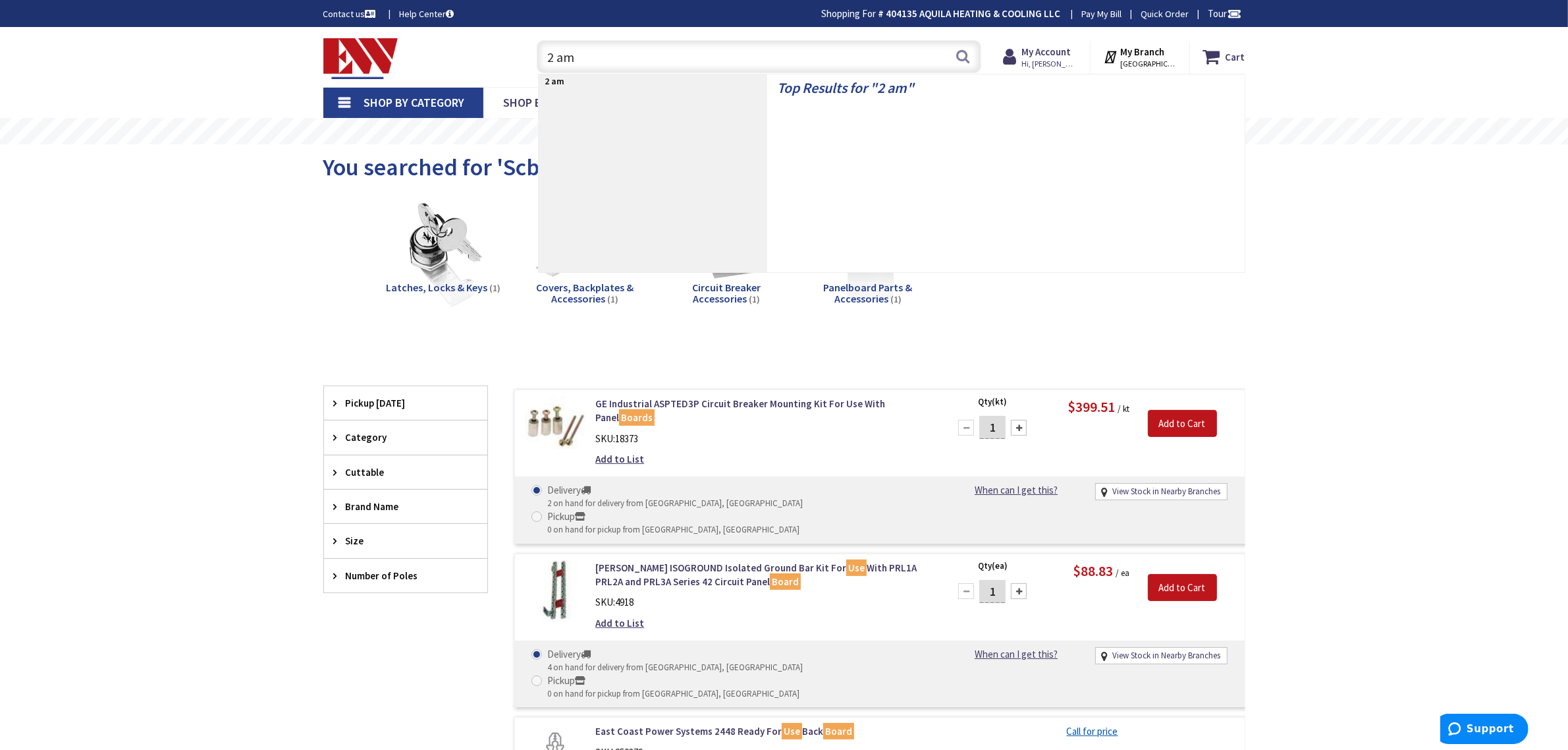
type input "2 amp"
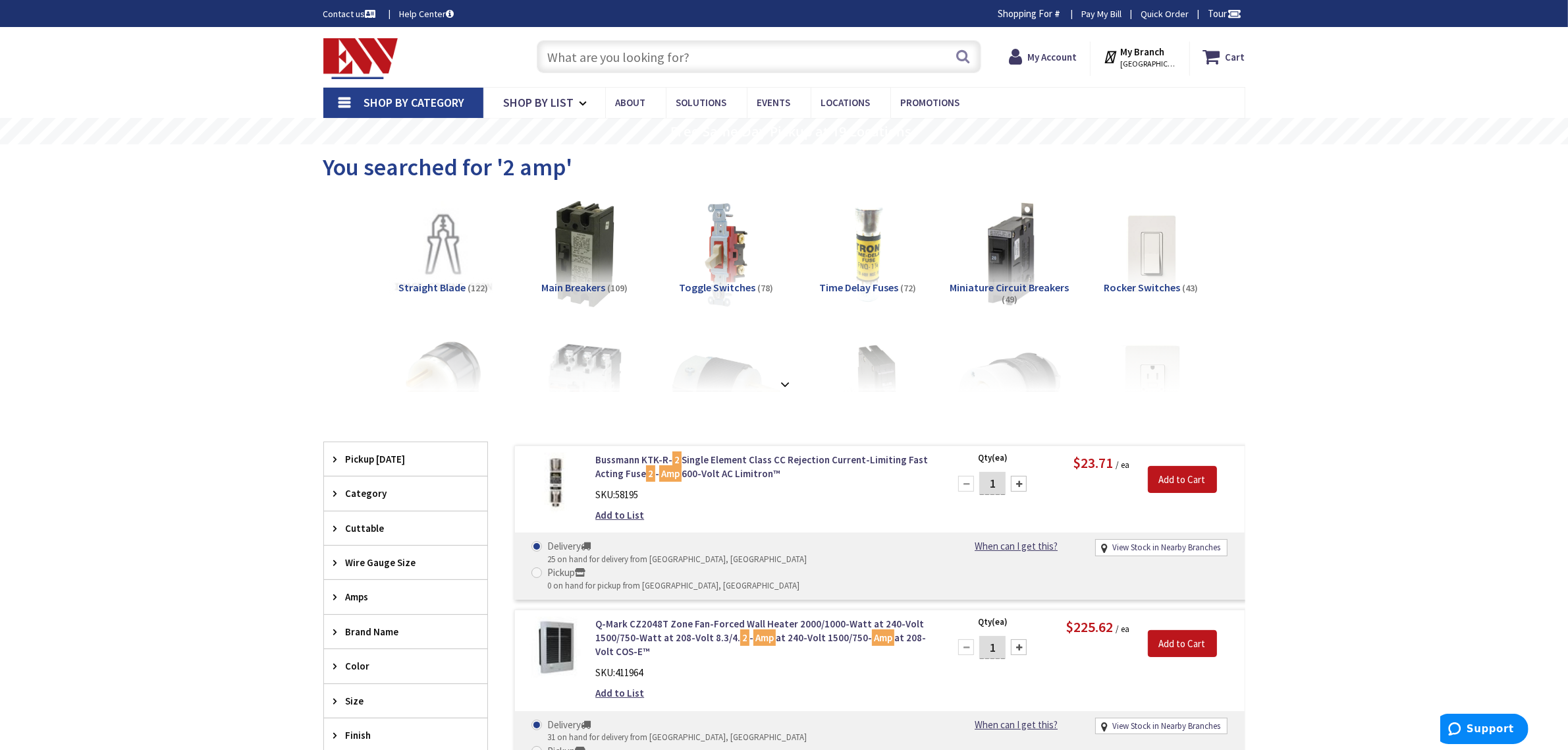
click at [425, 287] on span "Straight Blade" at bounding box center [432, 287] width 67 height 13
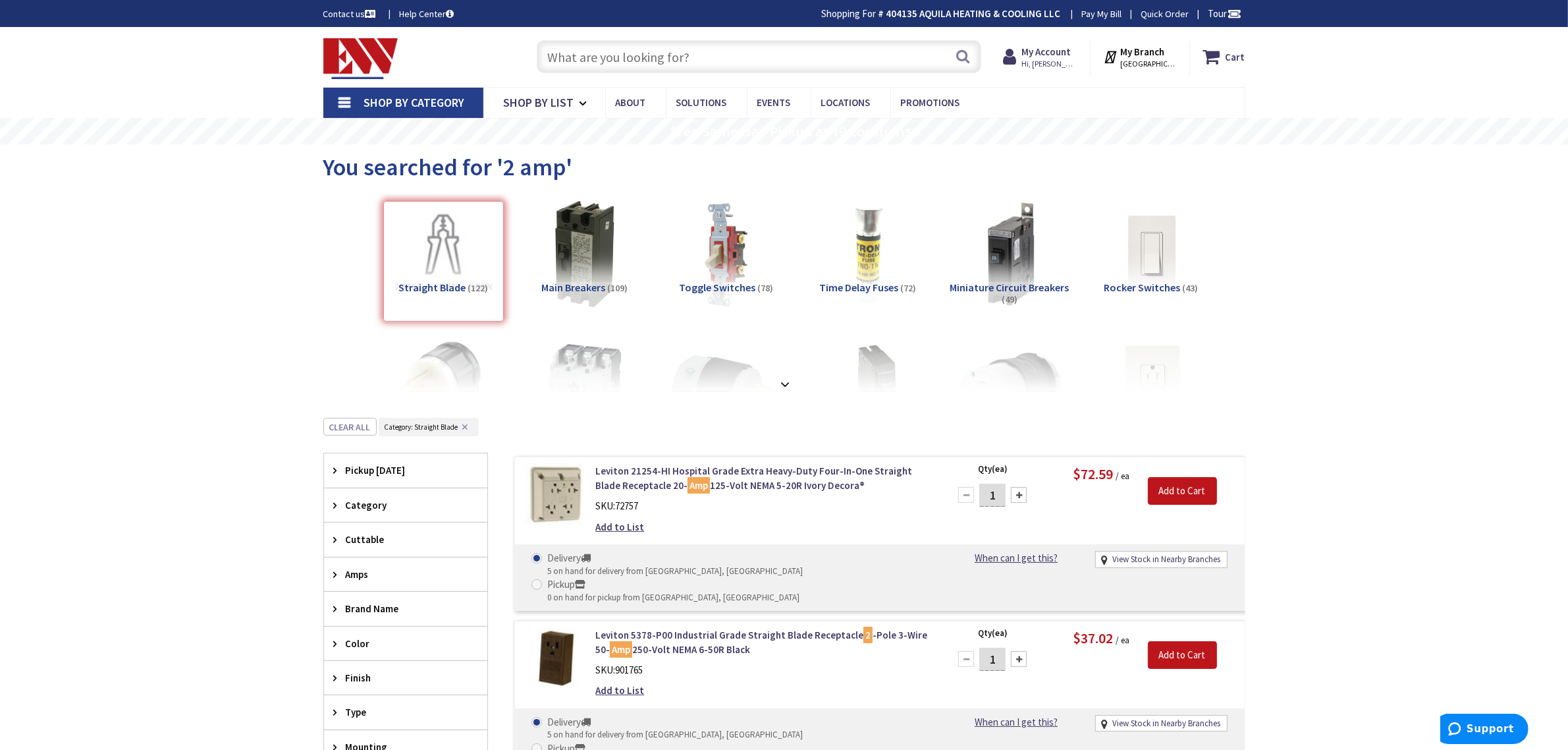
click at [331, 578] on div "Amps" at bounding box center [406, 574] width 163 height 34
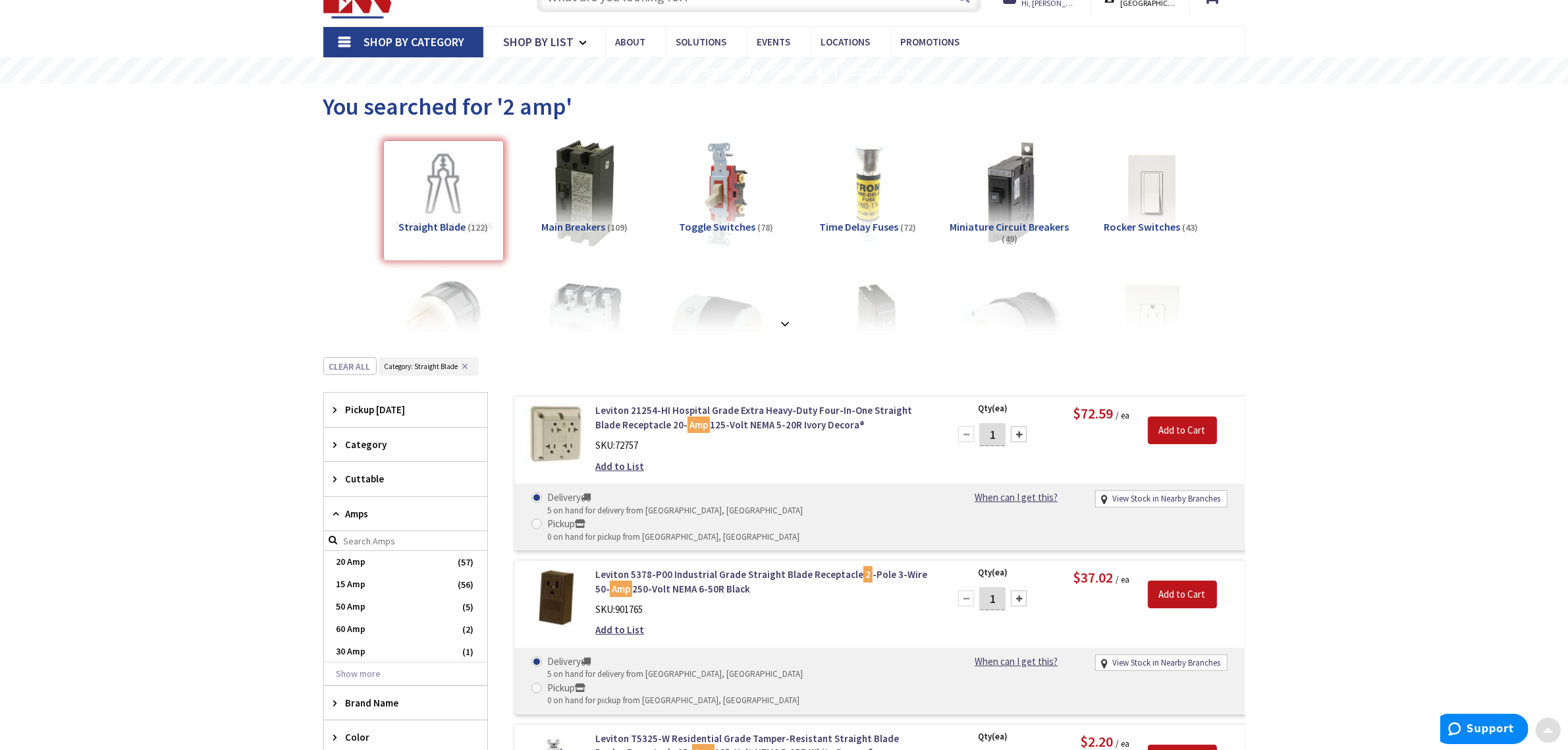
scroll to position [165, 0]
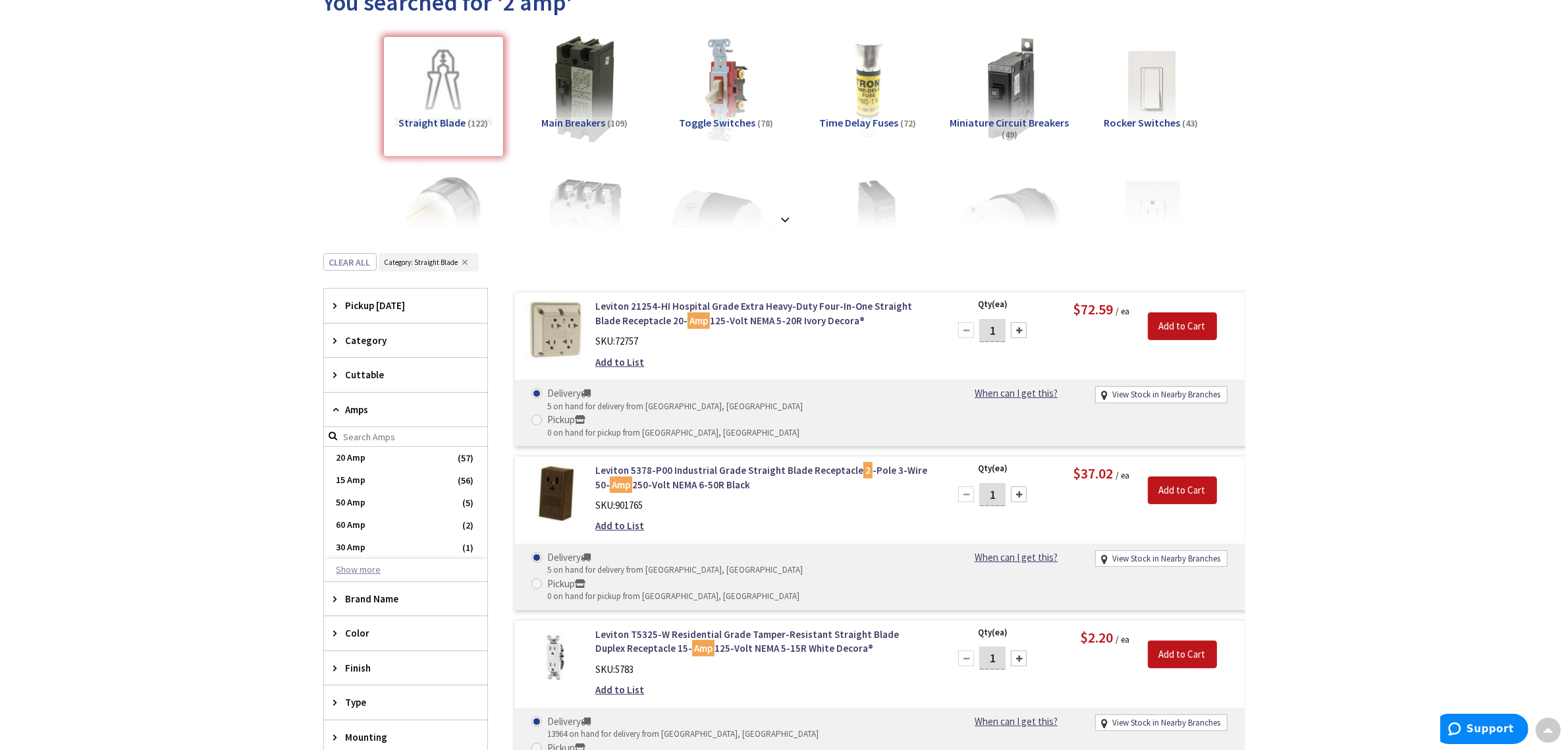
click at [378, 574] on button "Show more" at bounding box center [406, 569] width 163 height 22
click at [335, 343] on icon at bounding box center [338, 340] width 10 height 10
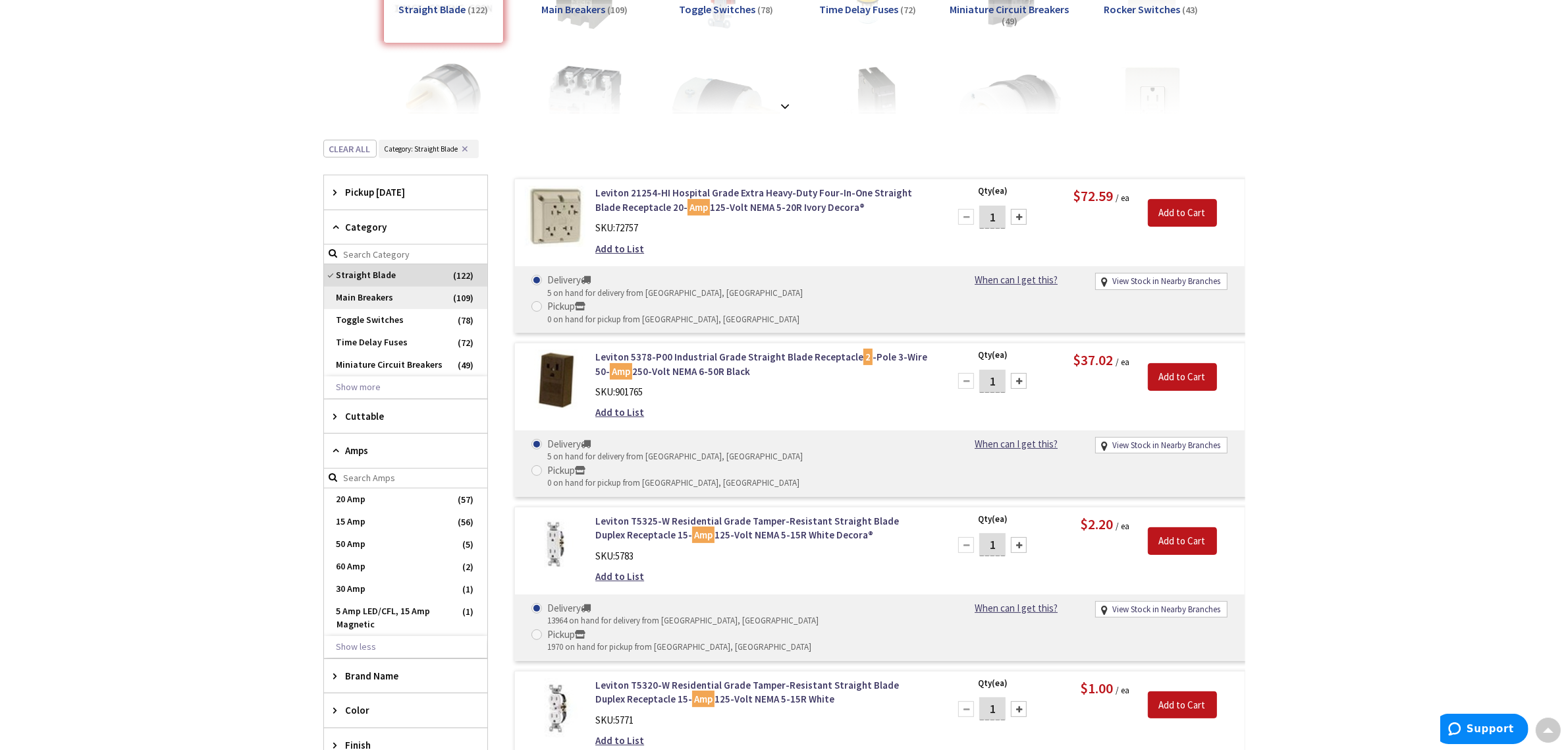
scroll to position [329, 0]
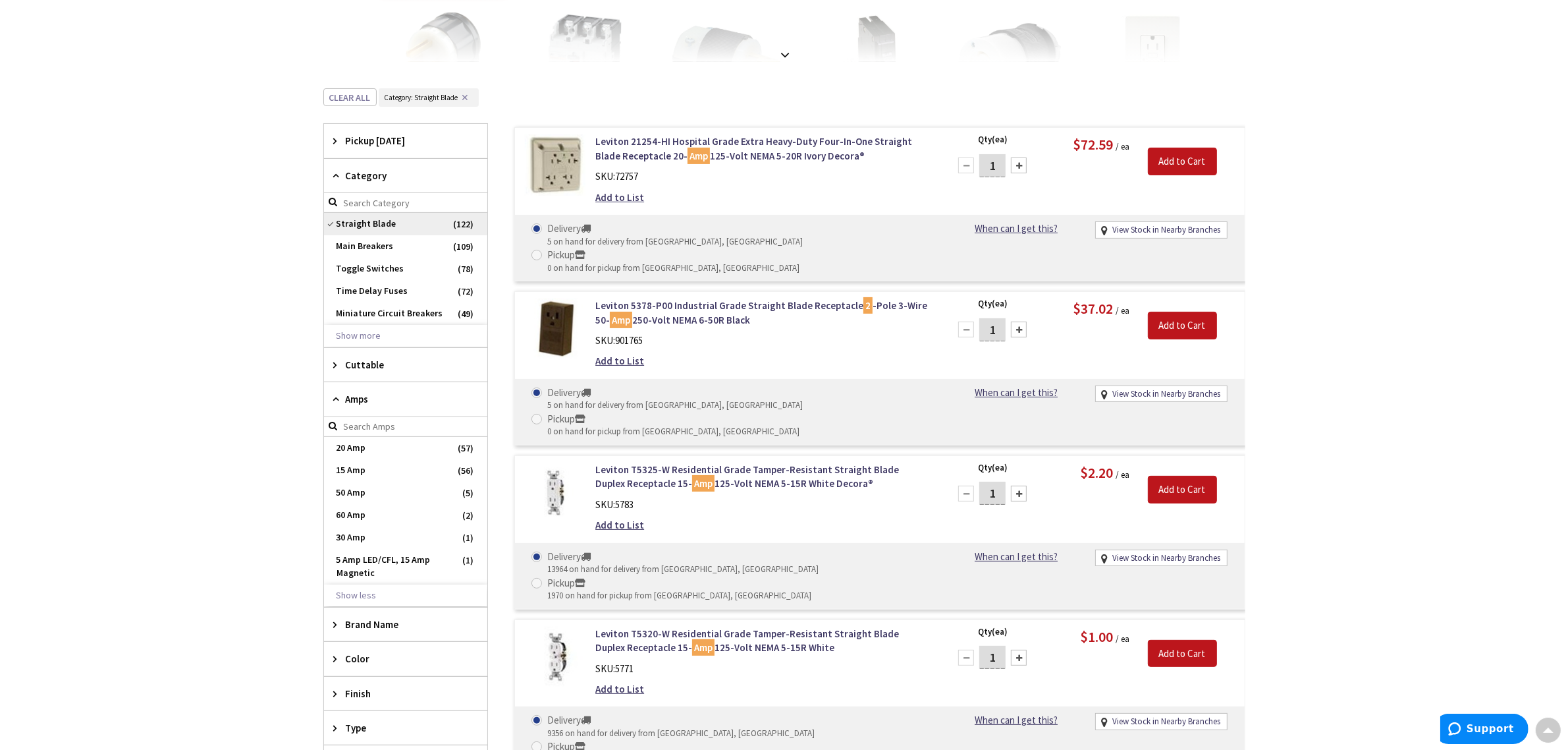
click at [371, 228] on span "Straight Blade" at bounding box center [406, 224] width 163 height 22
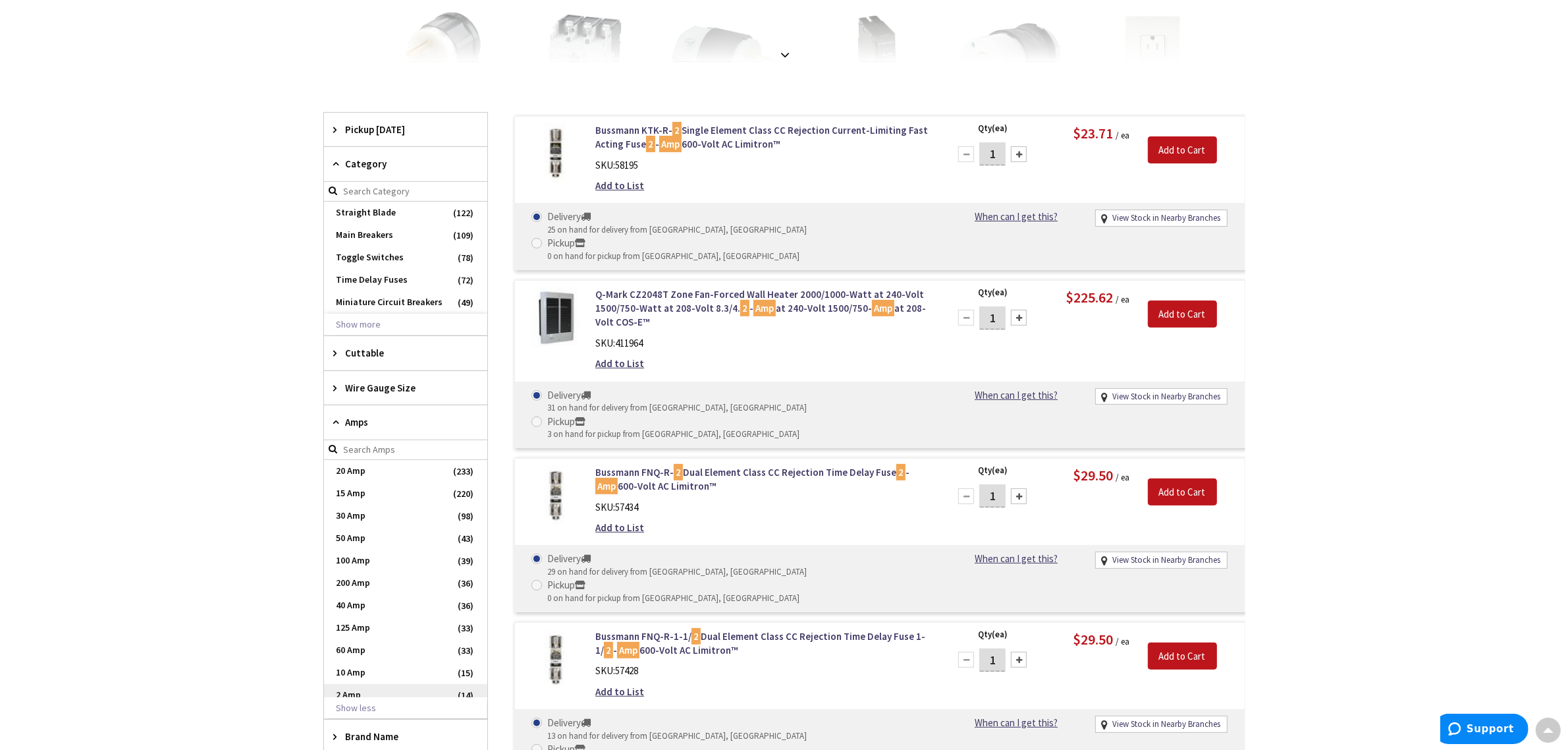
click at [394, 689] on span "2 Amp" at bounding box center [406, 695] width 163 height 22
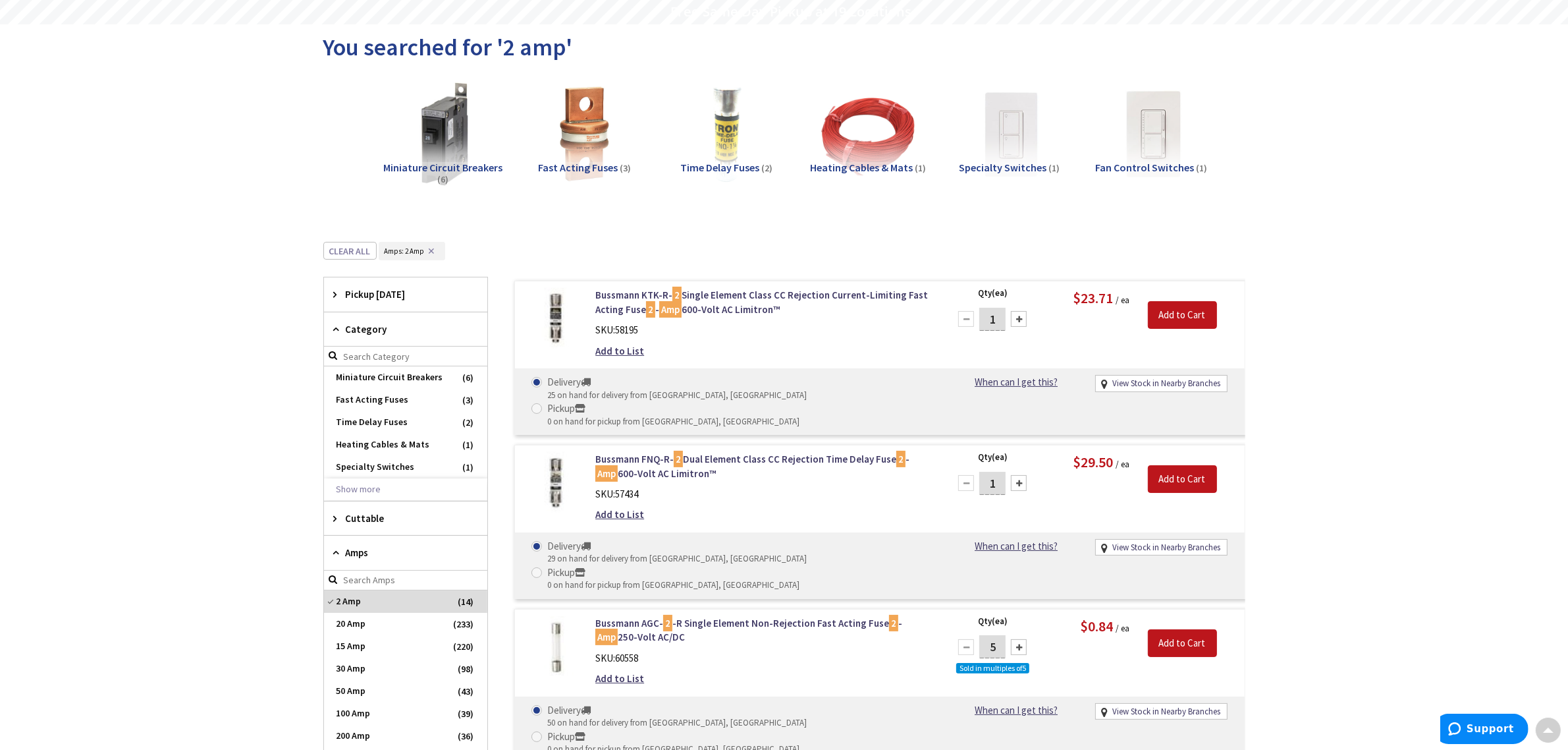
scroll to position [0, 0]
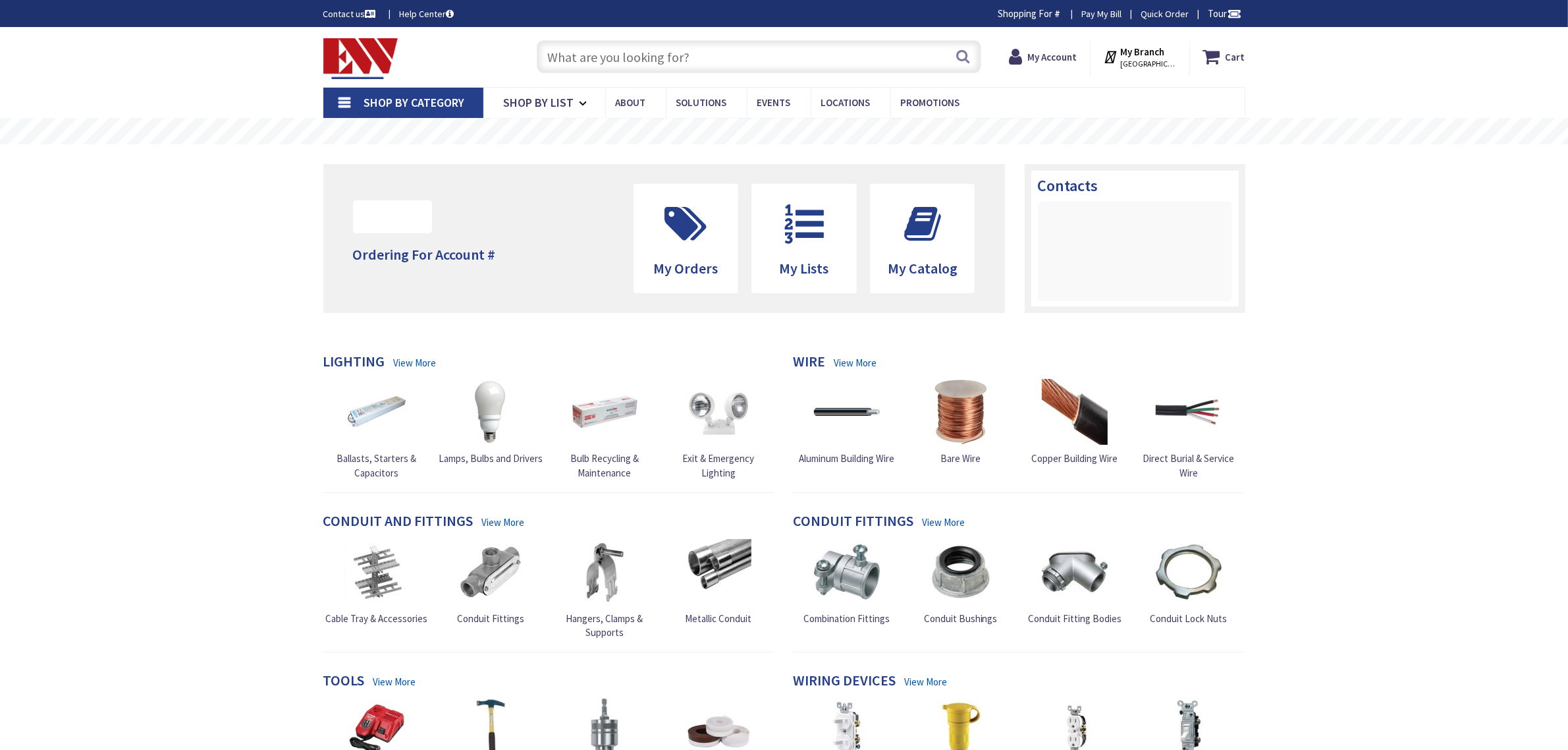
click at [626, 50] on input "text" at bounding box center [759, 57] width 444 height 33
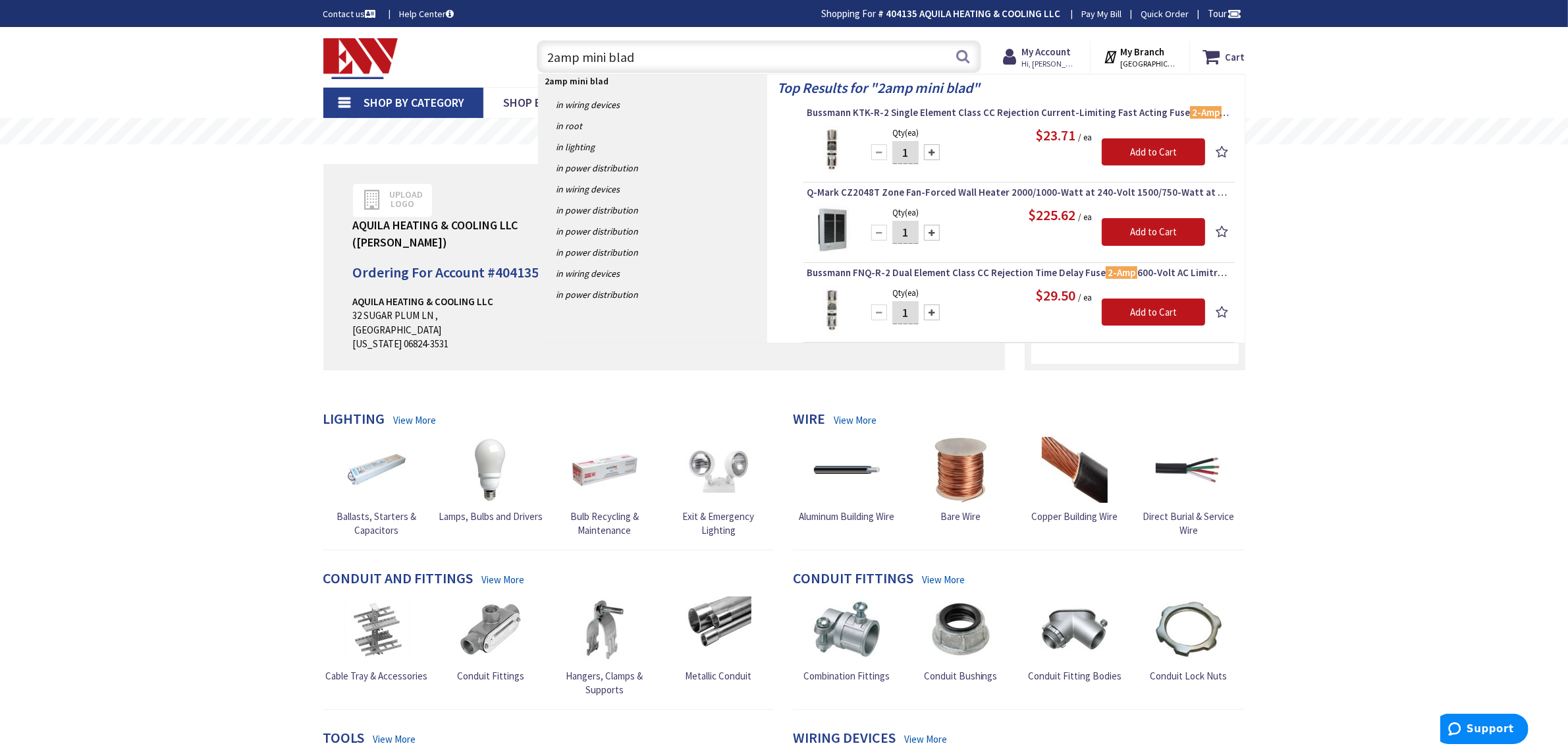
type input "2amp mini blade"
